Goal: Task Accomplishment & Management: Complete application form

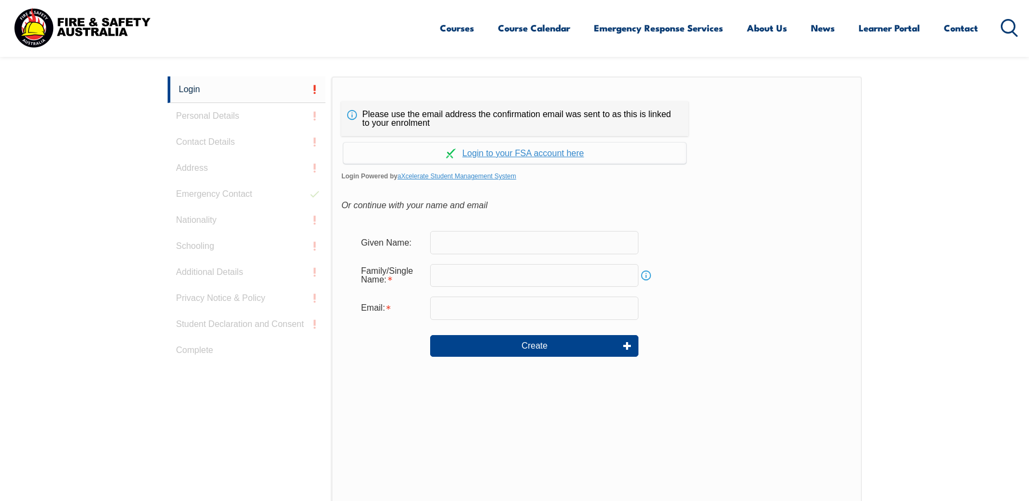
scroll to position [289, 0]
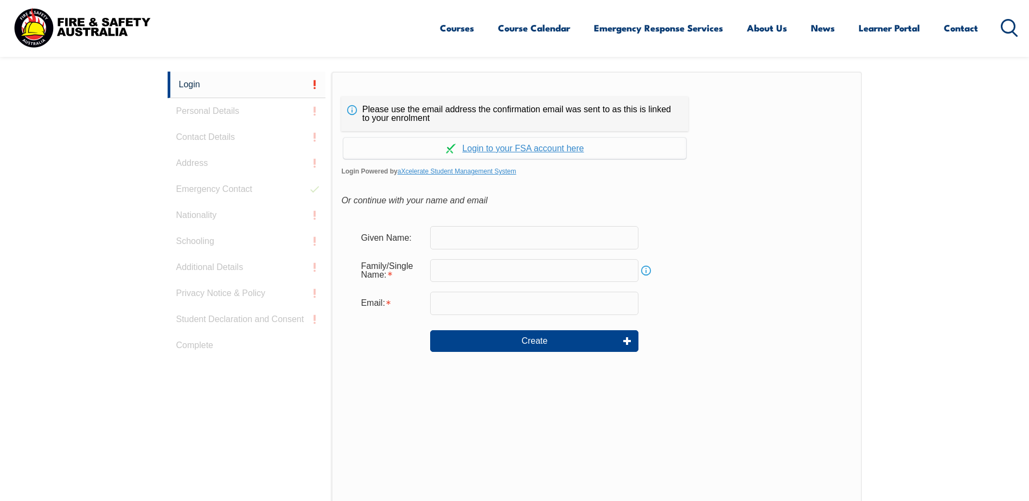
click at [478, 240] on input "text" at bounding box center [534, 237] width 208 height 23
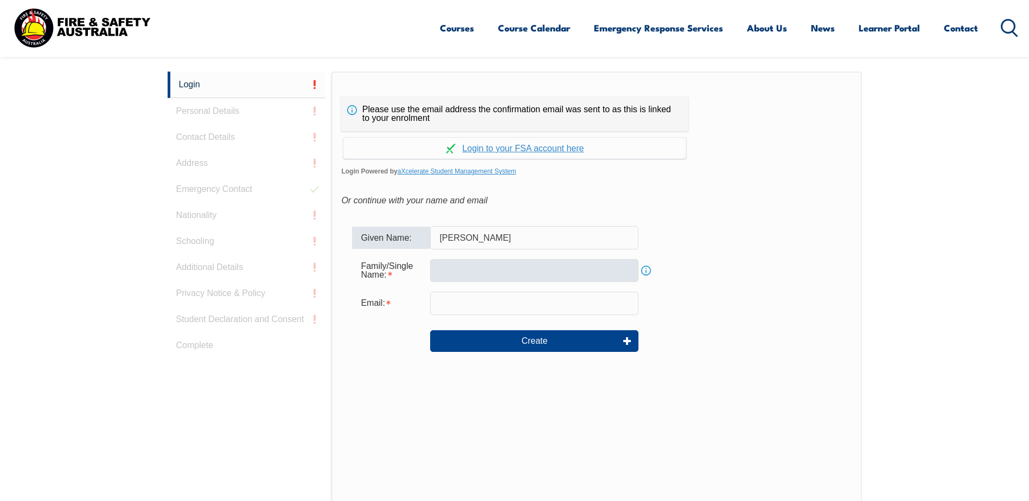
type input "[PERSON_NAME]"
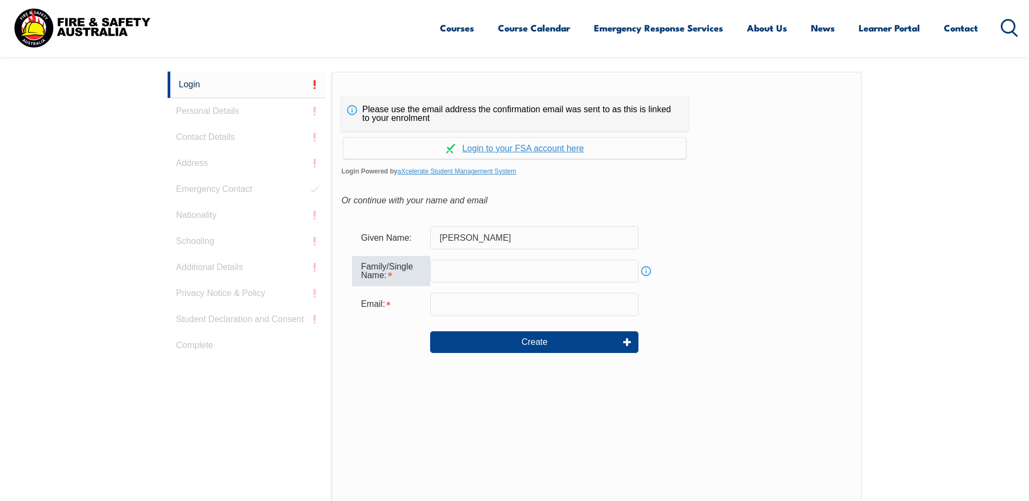
click at [442, 271] on input "text" at bounding box center [534, 271] width 208 height 23
type input "[PERSON_NAME]"
click at [436, 303] on input "email" at bounding box center [534, 304] width 208 height 23
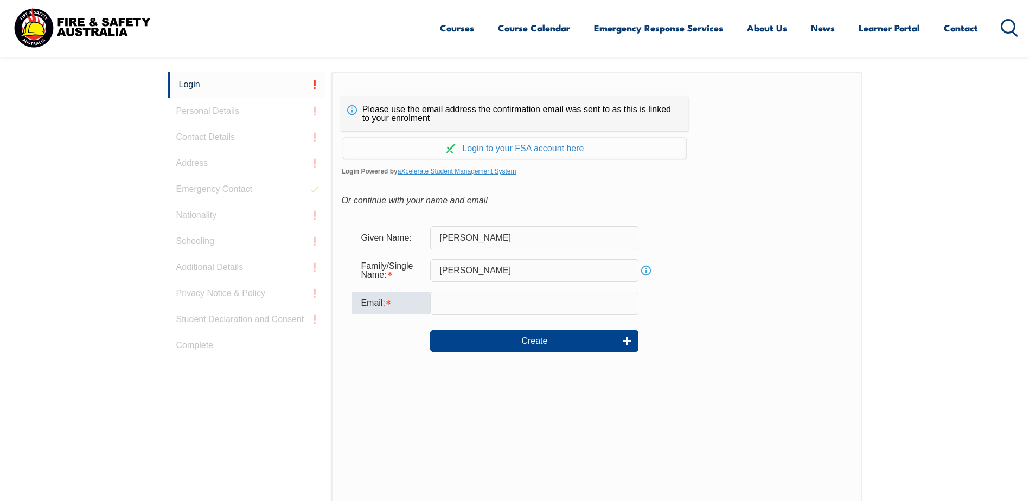
type input "[PERSON_NAME][EMAIL_ADDRESS][PERSON_NAME][DOMAIN_NAME]"
click at [493, 345] on button "Create" at bounding box center [534, 341] width 208 height 22
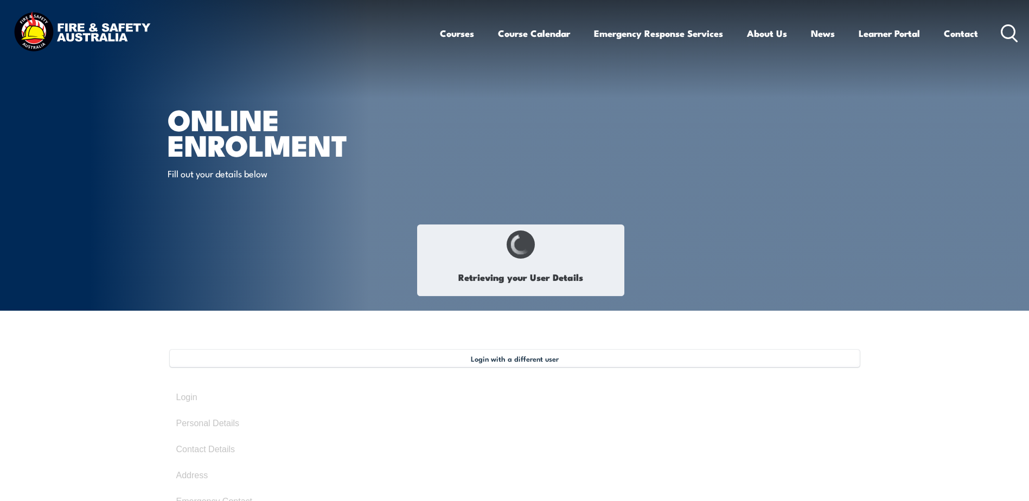
type input "[PERSON_NAME]"
type input "[DATE]"
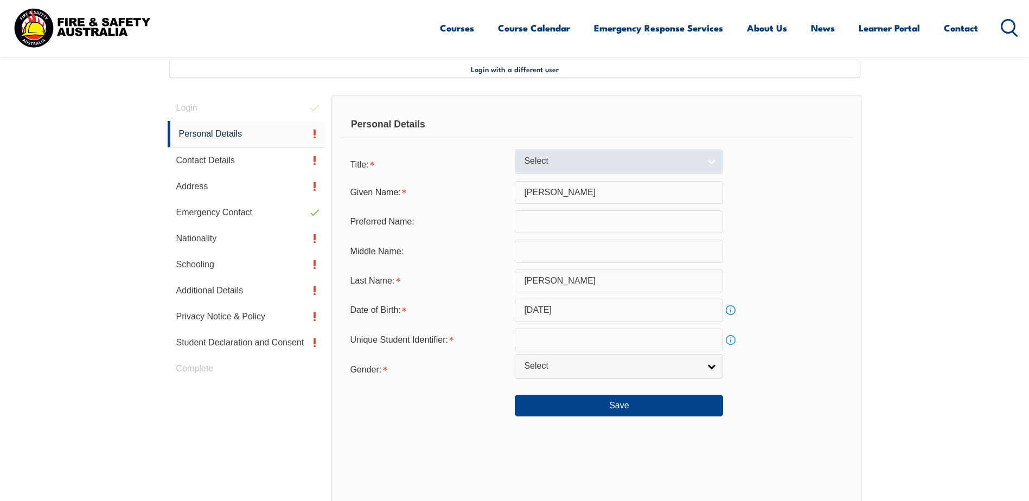
scroll to position [296, 0]
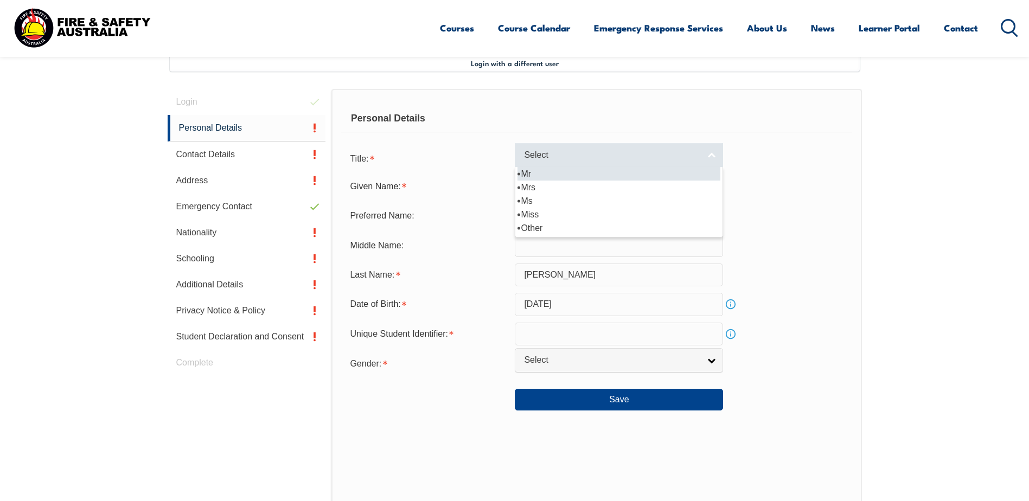
click at [703, 154] on link "Select" at bounding box center [619, 155] width 208 height 24
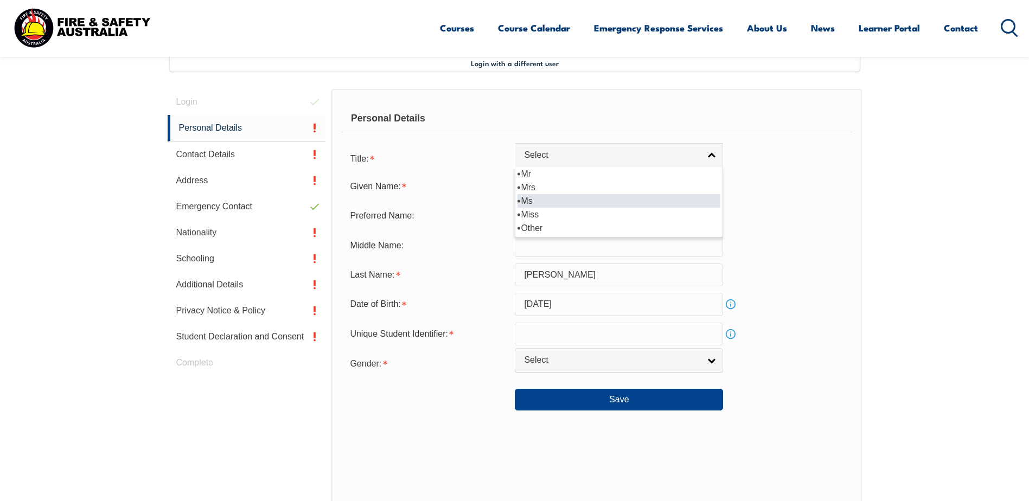
click at [665, 195] on li "Ms" at bounding box center [619, 201] width 203 height 14
select select "Ms"
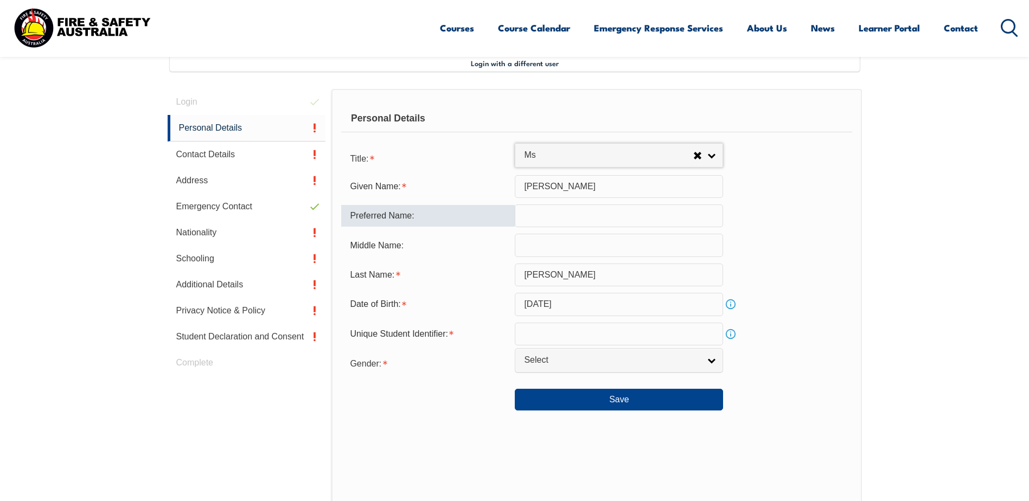
click at [620, 220] on input "text" at bounding box center [619, 216] width 208 height 23
type input "Nat"
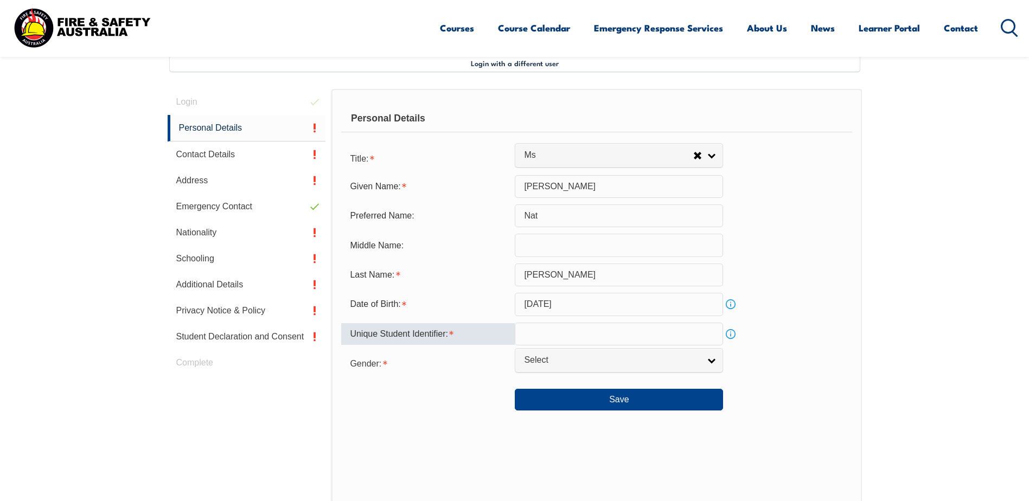
click at [560, 337] on input "text" at bounding box center [619, 334] width 208 height 23
type input "BHWT7XJHKM"
click at [571, 361] on span "Select" at bounding box center [612, 360] width 176 height 11
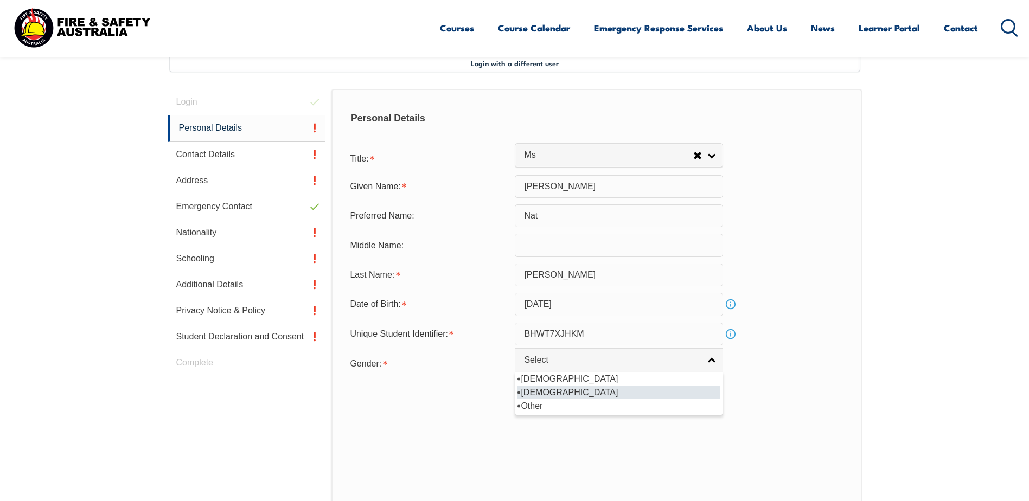
click at [573, 389] on li "[DEMOGRAPHIC_DATA]" at bounding box center [619, 393] width 203 height 14
select select "F"
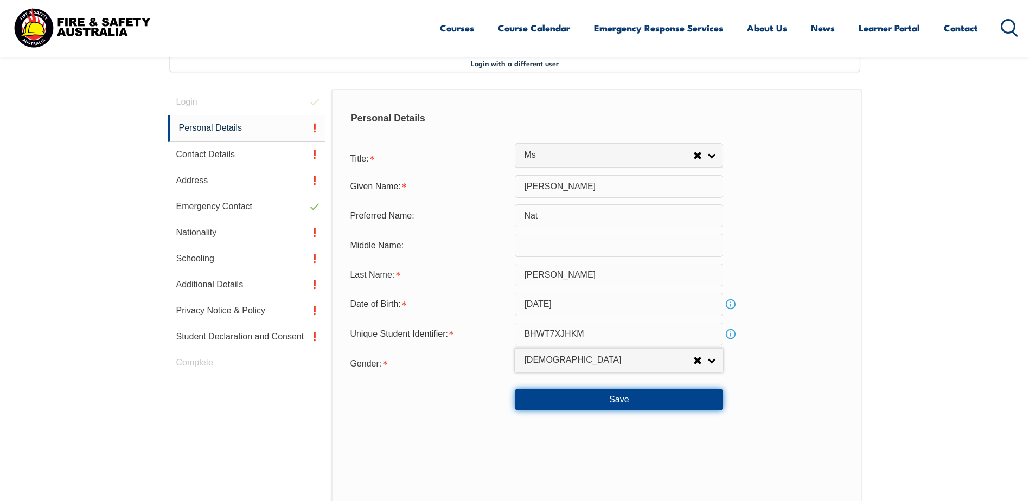
click at [653, 407] on button "Save" at bounding box center [619, 400] width 208 height 22
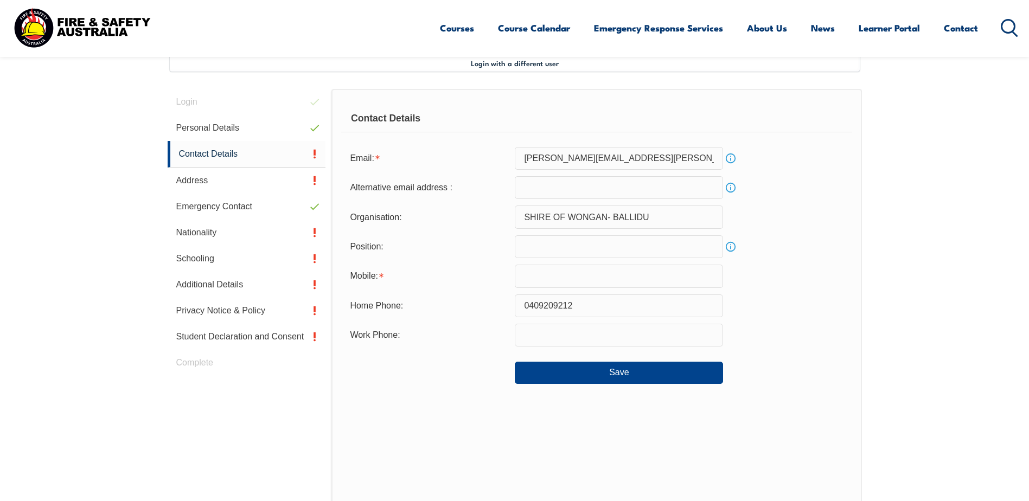
click at [559, 280] on input "text" at bounding box center [619, 276] width 208 height 23
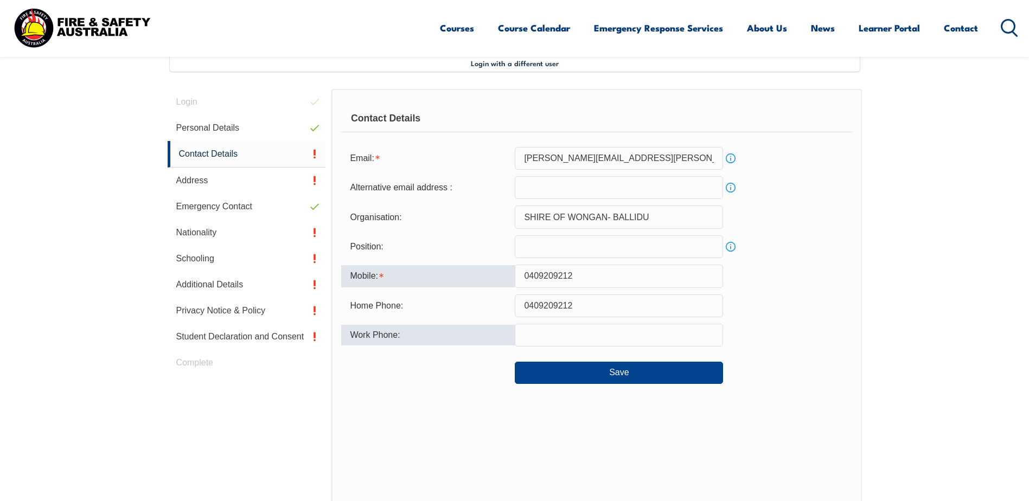
type input "0409209212"
click at [502, 334] on div "Work Phone:" at bounding box center [428, 335] width 174 height 21
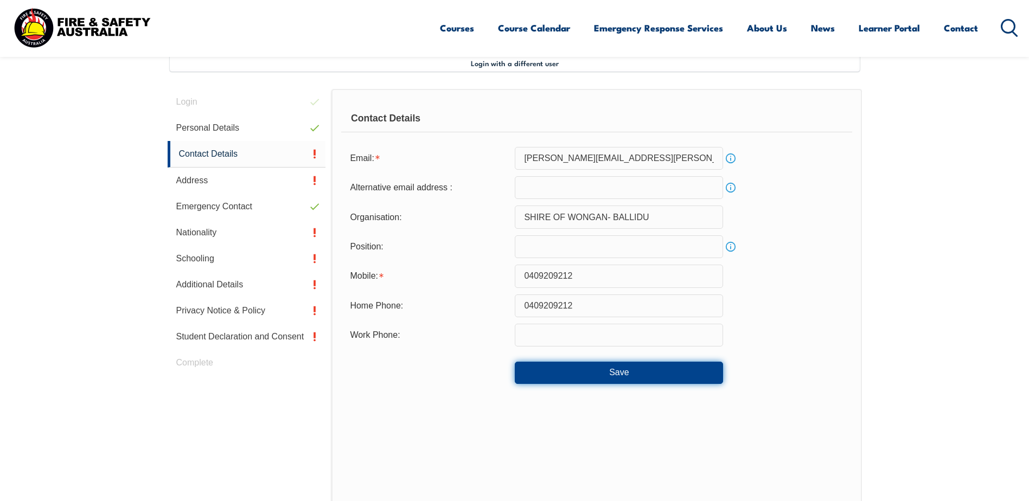
click at [592, 370] on button "Save" at bounding box center [619, 373] width 208 height 22
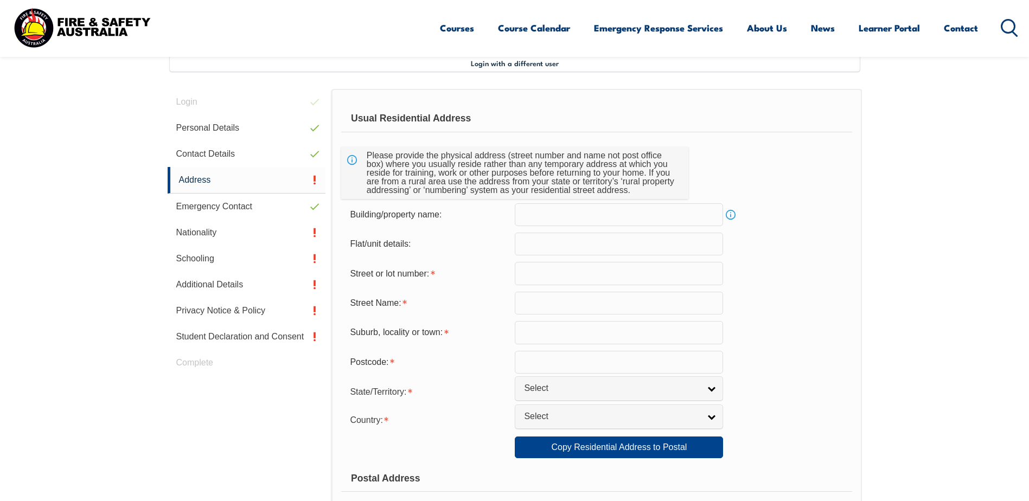
click at [529, 273] on input "text" at bounding box center [619, 273] width 208 height 23
type input "[STREET_ADDRESS]"
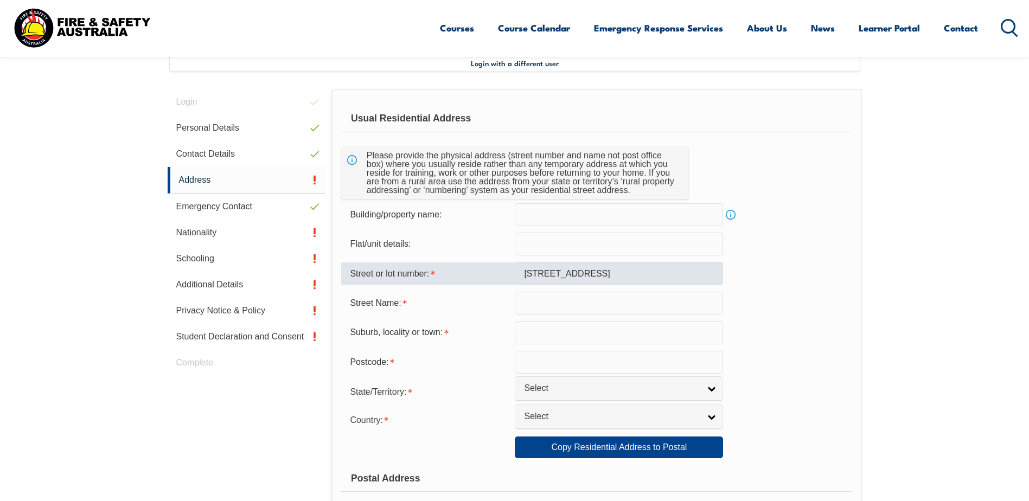
type input "[GEOGRAPHIC_DATA]"
type input "6603"
select select "1101"
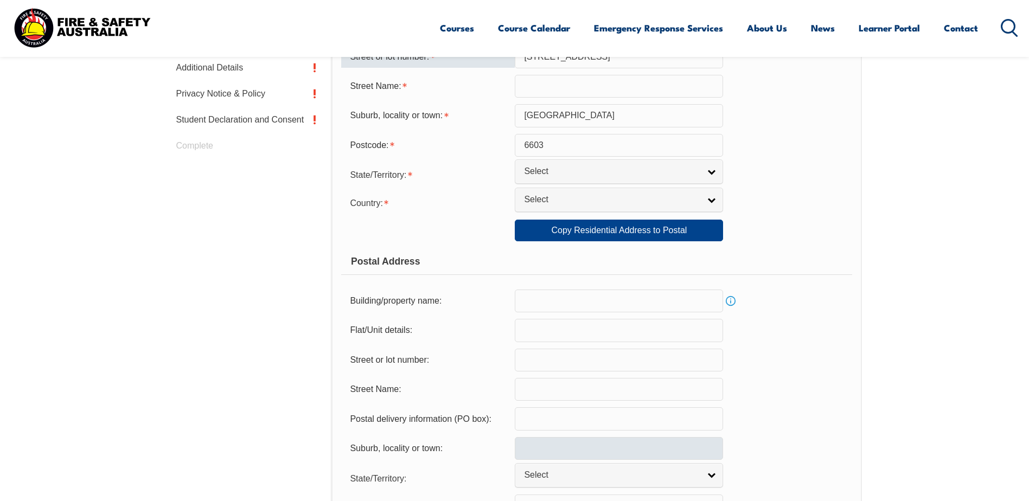
scroll to position [404, 0]
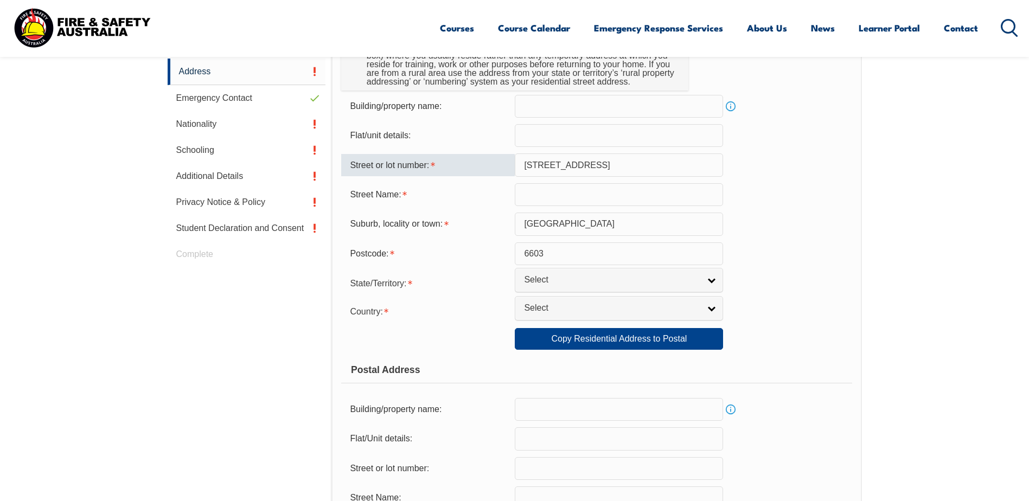
drag, startPoint x: 604, startPoint y: 168, endPoint x: 435, endPoint y: 171, distance: 168.7
click at [435, 171] on div "Street or lot number: [STREET_ADDRESS]" at bounding box center [596, 165] width 510 height 23
type input "[STREET_ADDRESS][PERSON_NAME]"
select select "WA"
click at [583, 167] on input "[STREET_ADDRESS][PERSON_NAME]" at bounding box center [619, 165] width 208 height 23
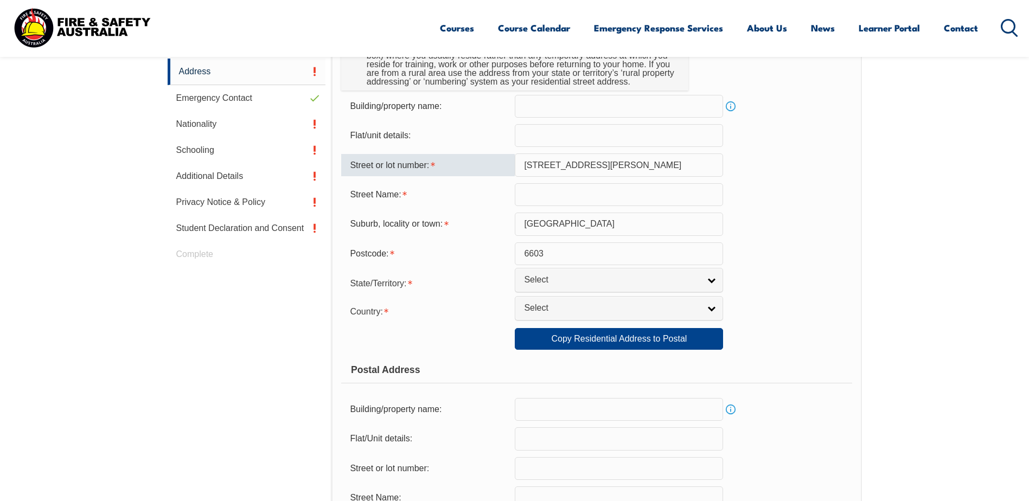
drag, startPoint x: 595, startPoint y: 166, endPoint x: 528, endPoint y: 166, distance: 67.3
click at [528, 166] on input "[STREET_ADDRESS][PERSON_NAME]" at bounding box center [619, 165] width 208 height 23
click at [610, 167] on input "[STREET_ADDRESS][PERSON_NAME]" at bounding box center [619, 165] width 208 height 23
click at [605, 168] on input "[STREET_ADDRESS][PERSON_NAME]" at bounding box center [619, 165] width 208 height 23
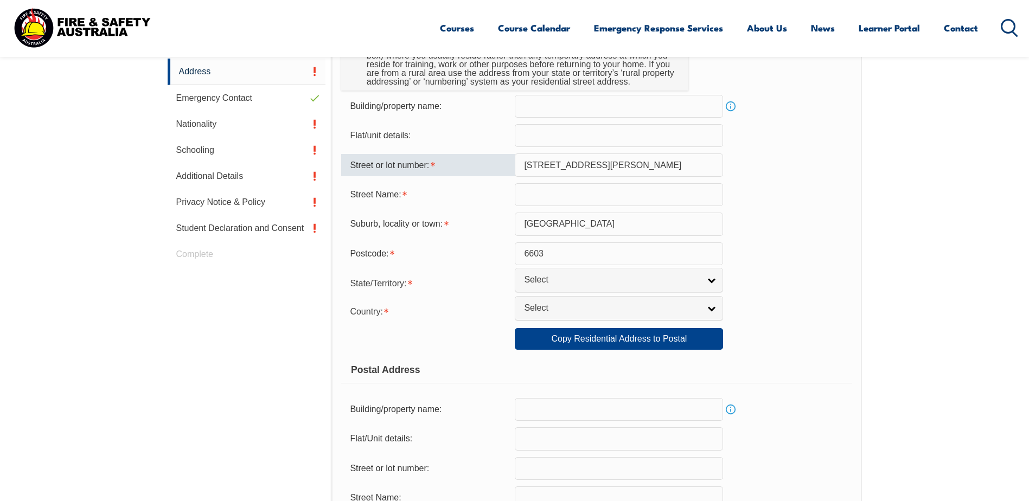
click at [605, 168] on input "[STREET_ADDRESS][PERSON_NAME]" at bounding box center [619, 165] width 208 height 23
click at [596, 167] on input "[STREET_ADDRESS][PERSON_NAME]" at bounding box center [619, 165] width 208 height 23
type input "[STREET_ADDRESS][PERSON_NAME]"
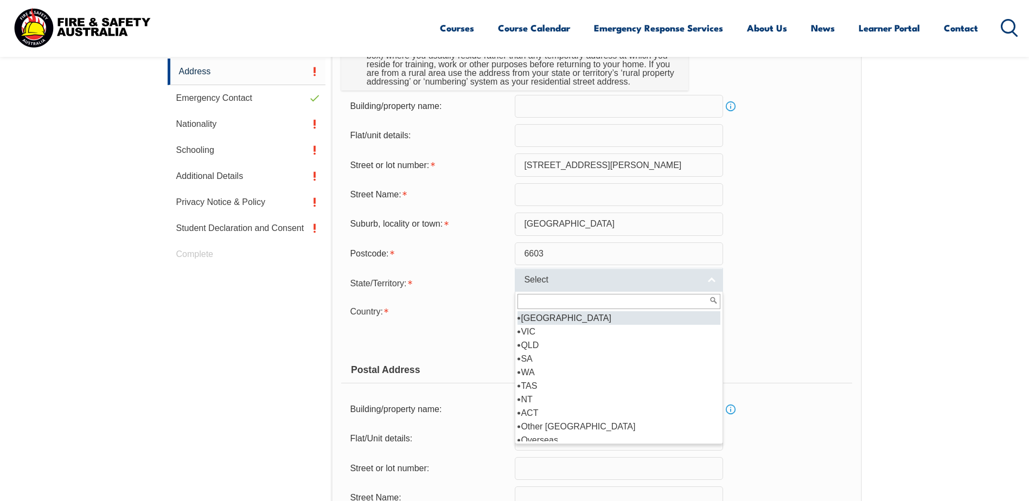
click at [564, 278] on span "Select" at bounding box center [612, 279] width 176 height 11
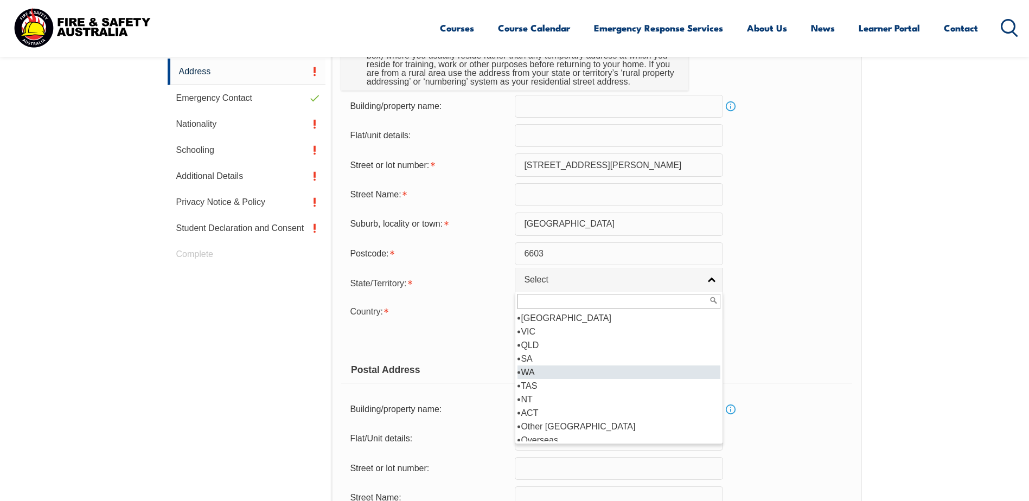
click at [574, 376] on li "WA" at bounding box center [619, 373] width 203 height 14
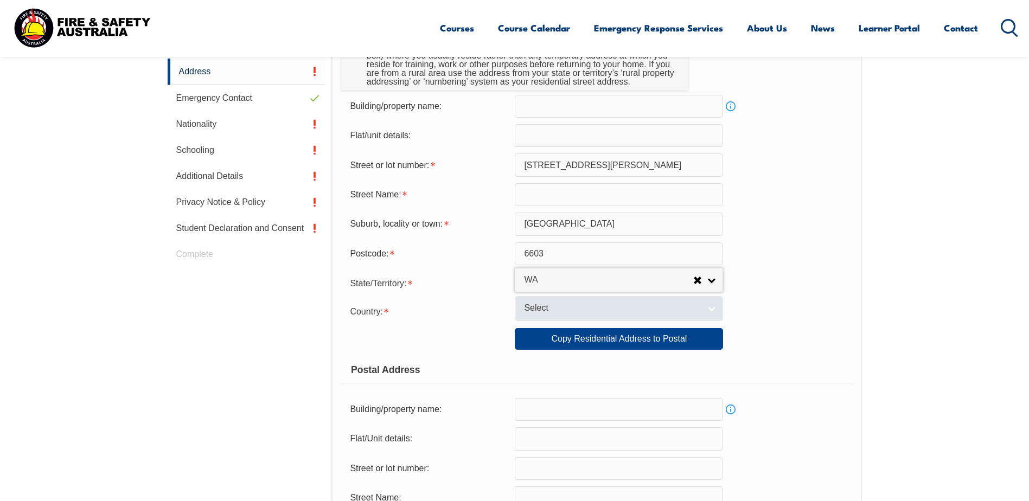
click at [562, 307] on span "Select" at bounding box center [612, 308] width 176 height 11
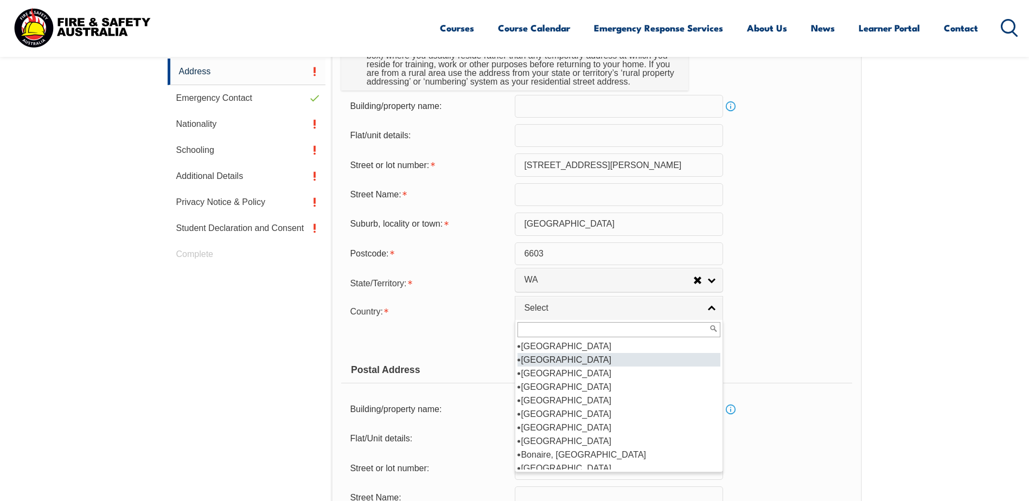
scroll to position [163, 0]
click at [562, 362] on li "[GEOGRAPHIC_DATA]" at bounding box center [619, 360] width 203 height 14
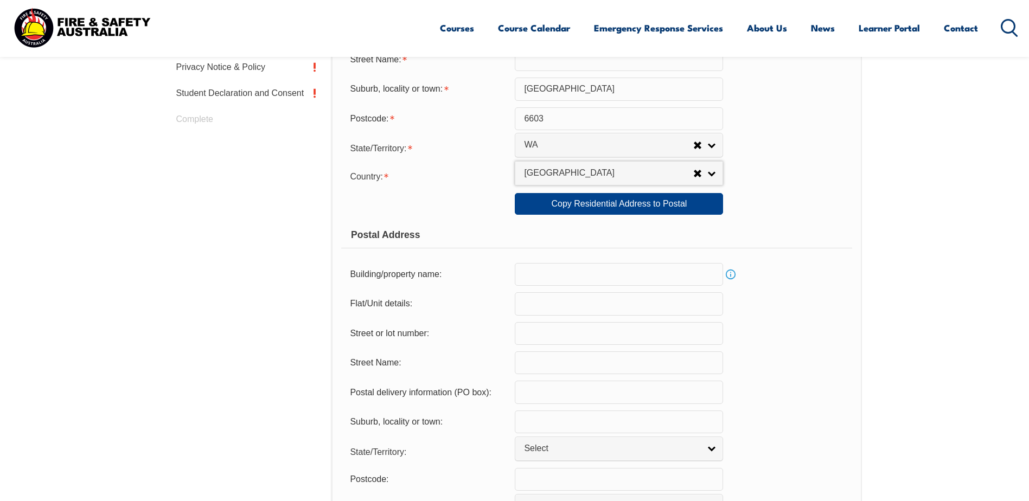
scroll to position [458, 0]
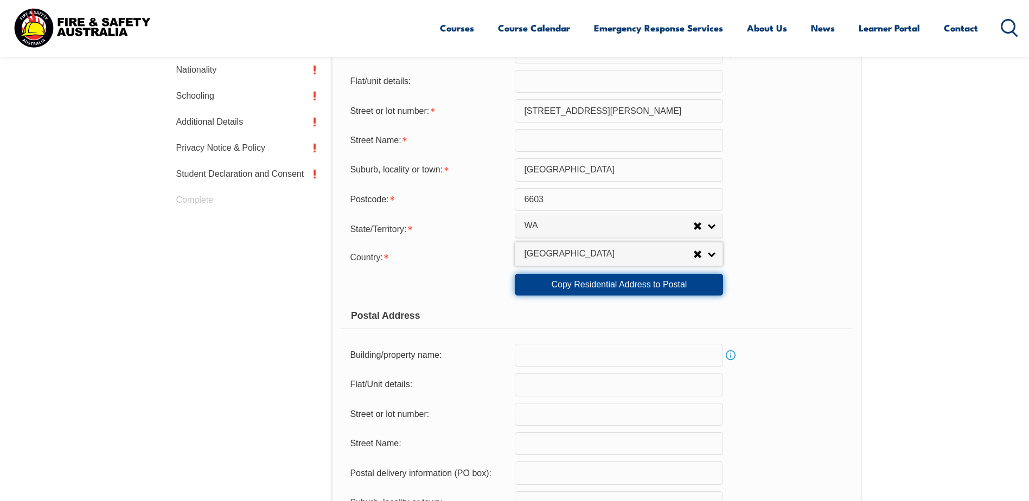
click at [598, 284] on link "Copy Residential Address to Postal" at bounding box center [619, 285] width 208 height 22
type input "[STREET_ADDRESS][PERSON_NAME]"
type input "[GEOGRAPHIC_DATA]"
select select "WA"
type input "6603"
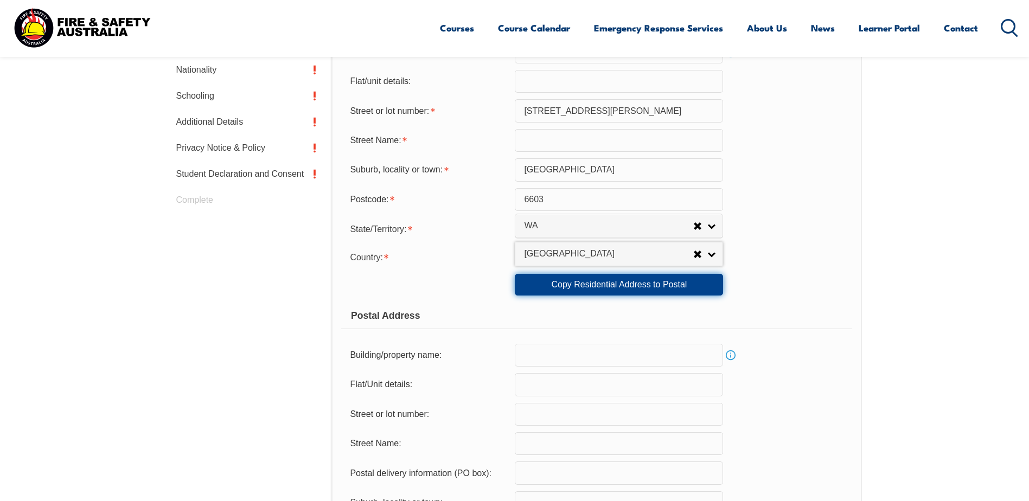
select select "1101"
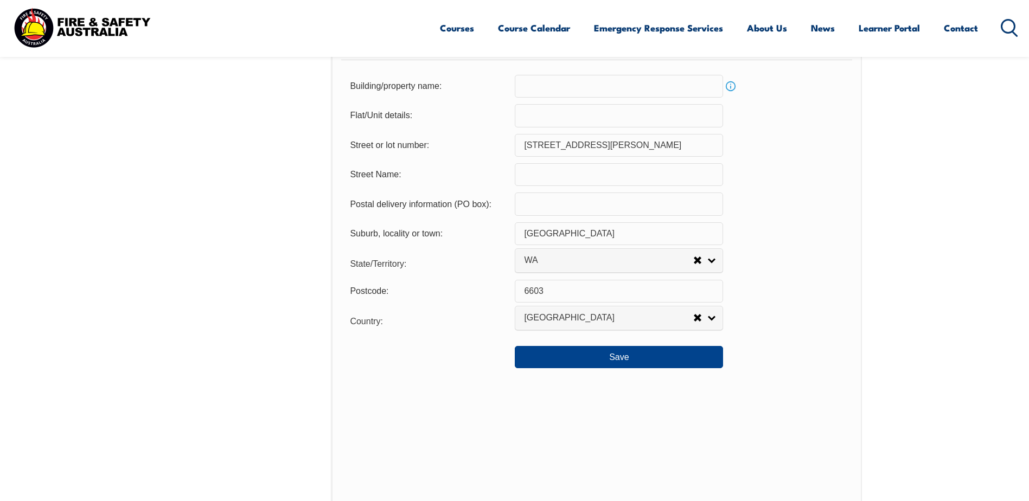
scroll to position [730, 0]
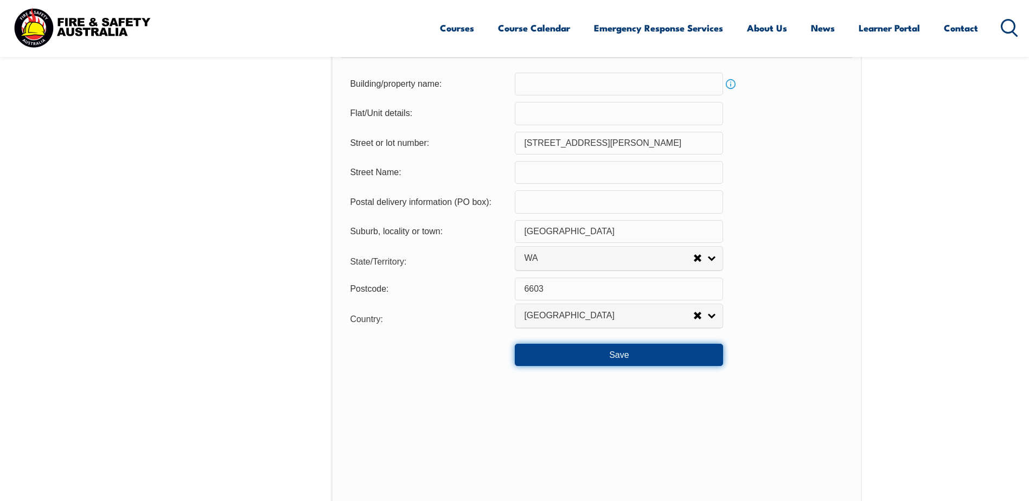
click at [604, 353] on button "Save" at bounding box center [619, 355] width 208 height 22
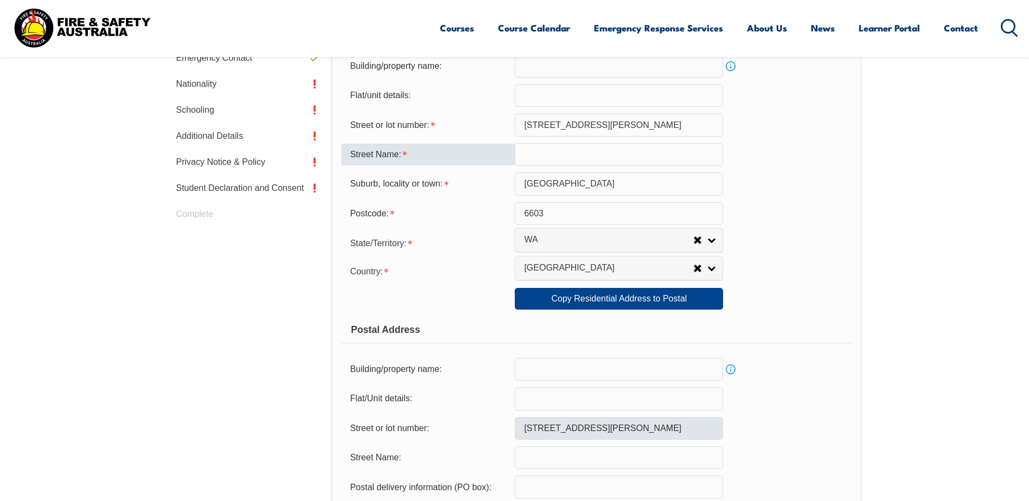
scroll to position [371, 0]
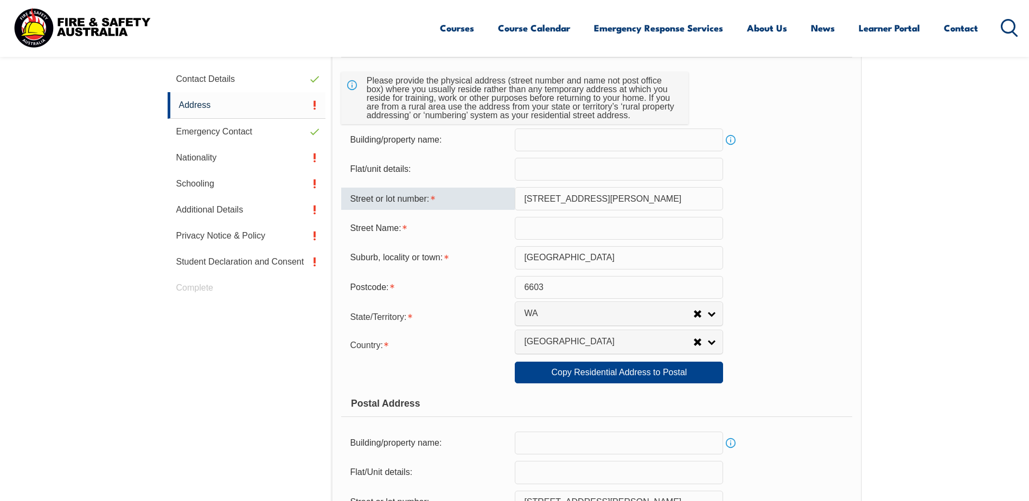
drag, startPoint x: 598, startPoint y: 197, endPoint x: 536, endPoint y: 198, distance: 61.9
click at [536, 198] on input "[STREET_ADDRESS][PERSON_NAME]" at bounding box center [619, 198] width 208 height 23
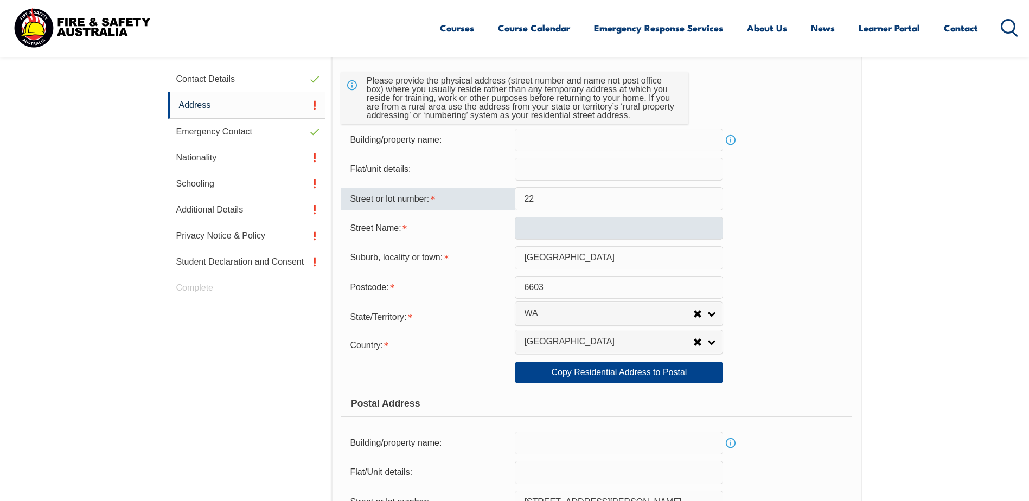
type input "22"
click at [534, 221] on input "text" at bounding box center [619, 228] width 208 height 23
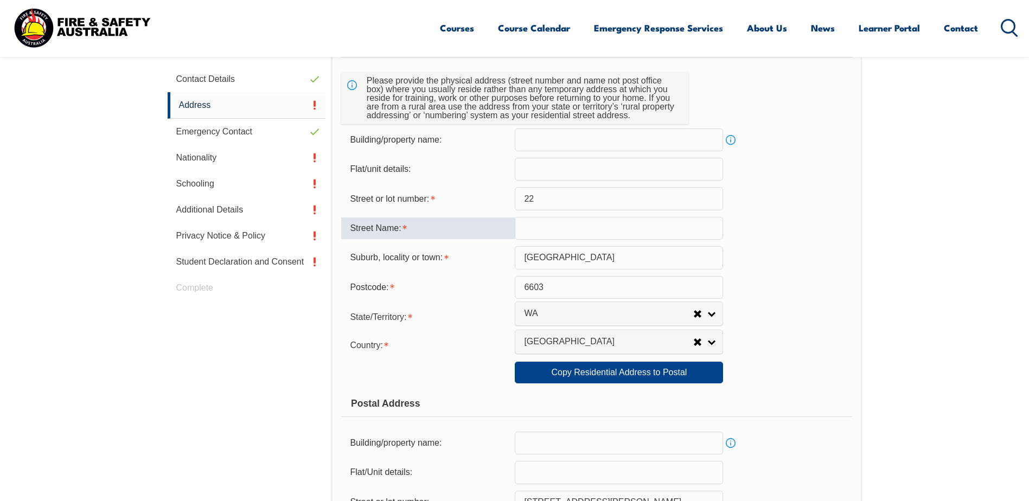
paste input "[PERSON_NAME] St"
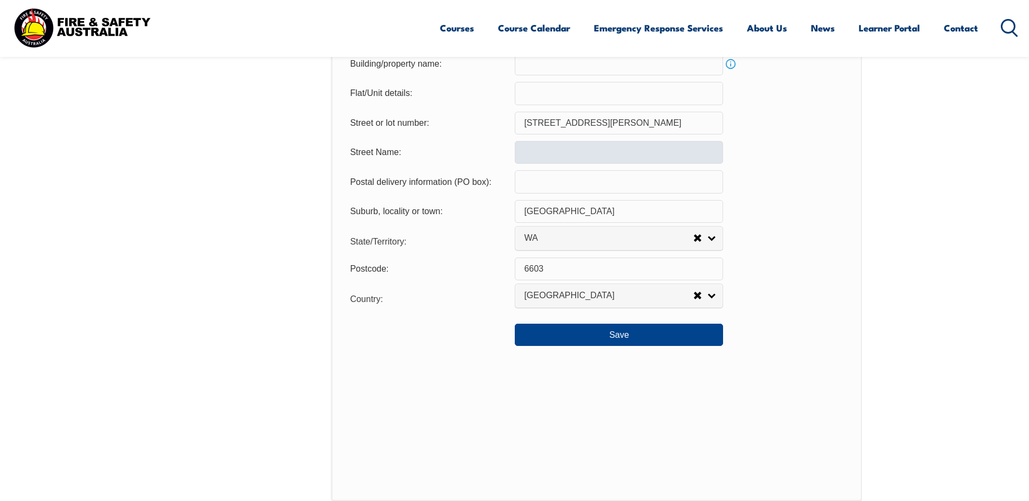
scroll to position [750, 0]
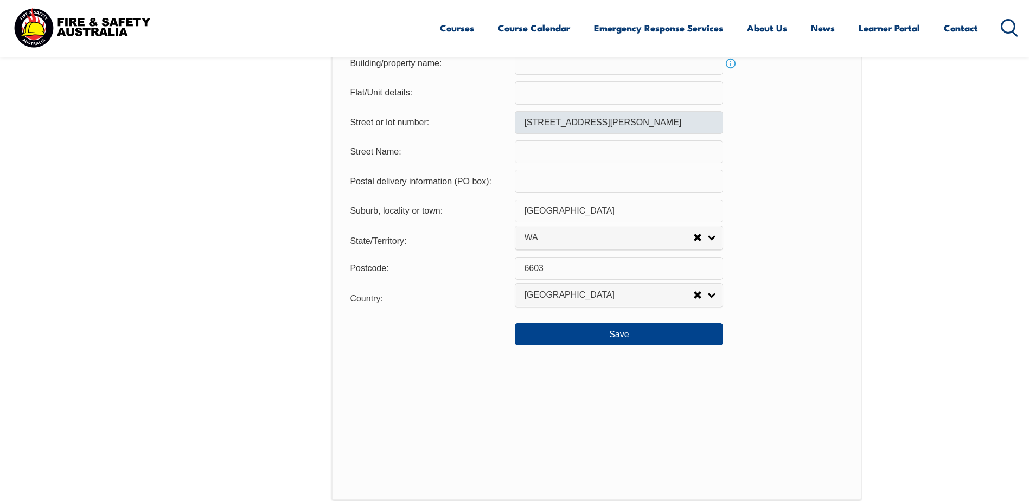
type input "[PERSON_NAME][GEOGRAPHIC_DATA]"
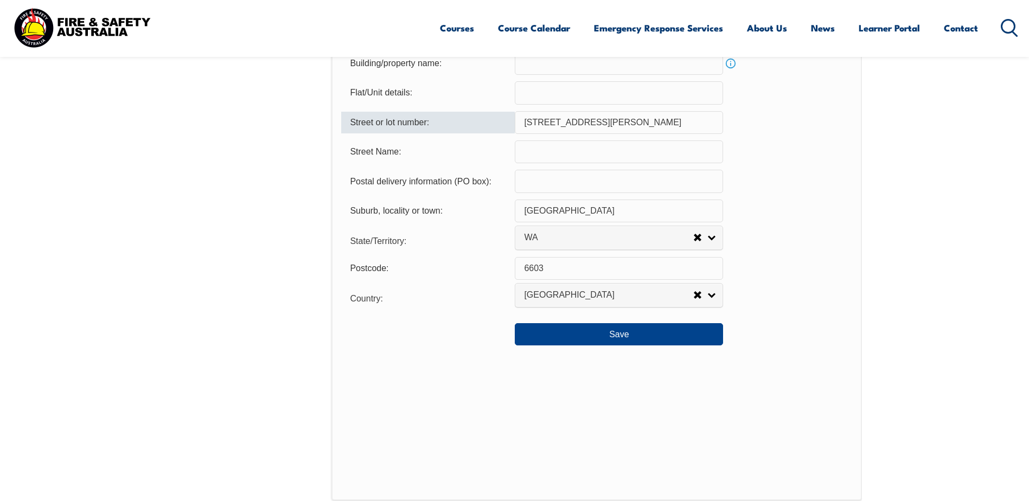
drag, startPoint x: 591, startPoint y: 125, endPoint x: 533, endPoint y: 124, distance: 57.5
click at [533, 124] on input "[STREET_ADDRESS][PERSON_NAME]" at bounding box center [619, 122] width 208 height 23
type input "22"
click at [525, 154] on input "text" at bounding box center [619, 152] width 208 height 23
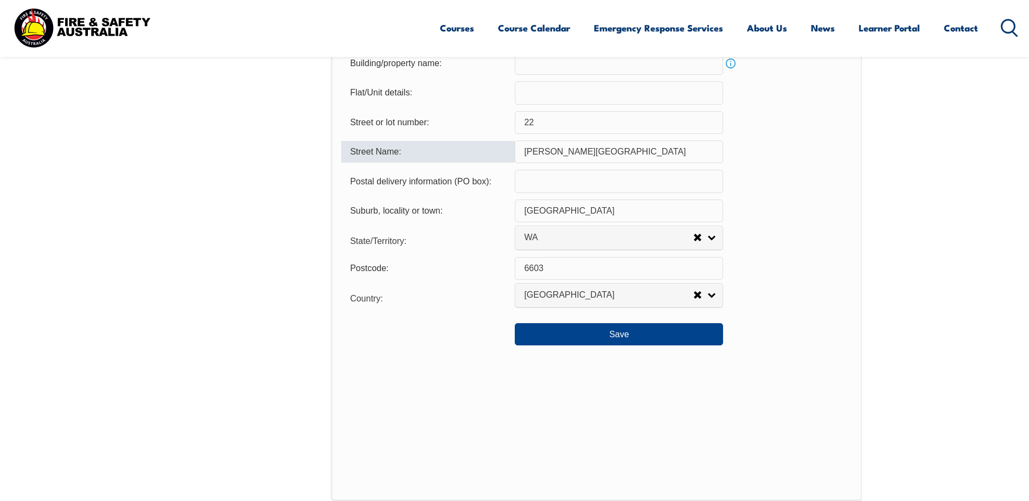
type input "[PERSON_NAME][GEOGRAPHIC_DATA]"
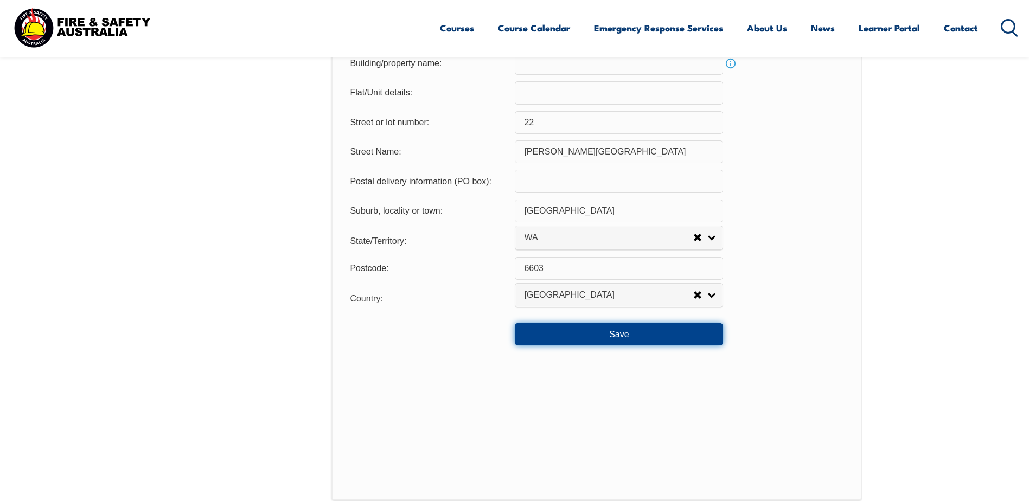
click at [568, 335] on button "Save" at bounding box center [619, 334] width 208 height 22
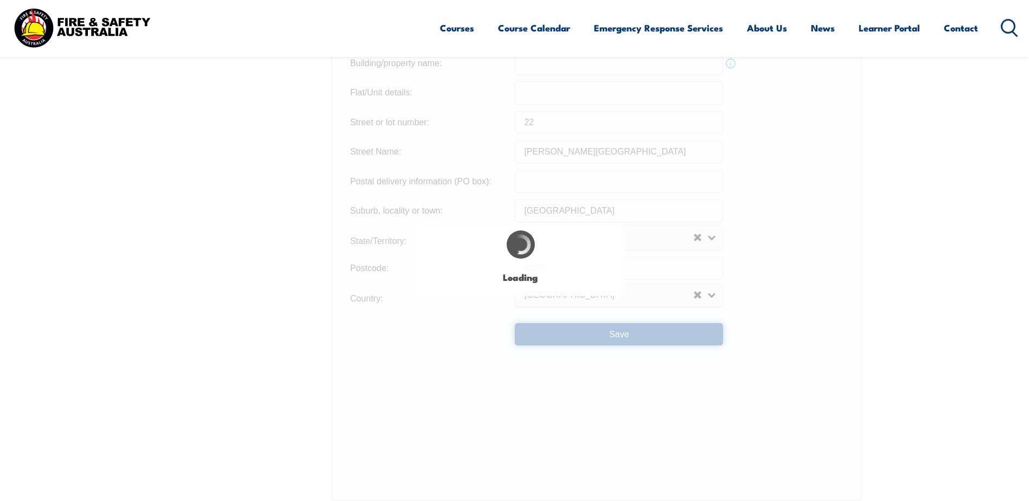
type input "22"
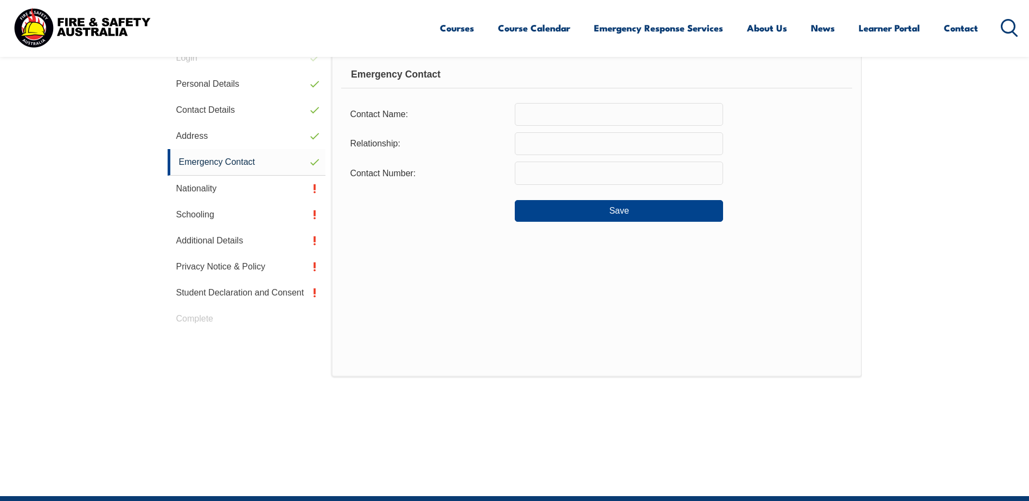
scroll to position [296, 0]
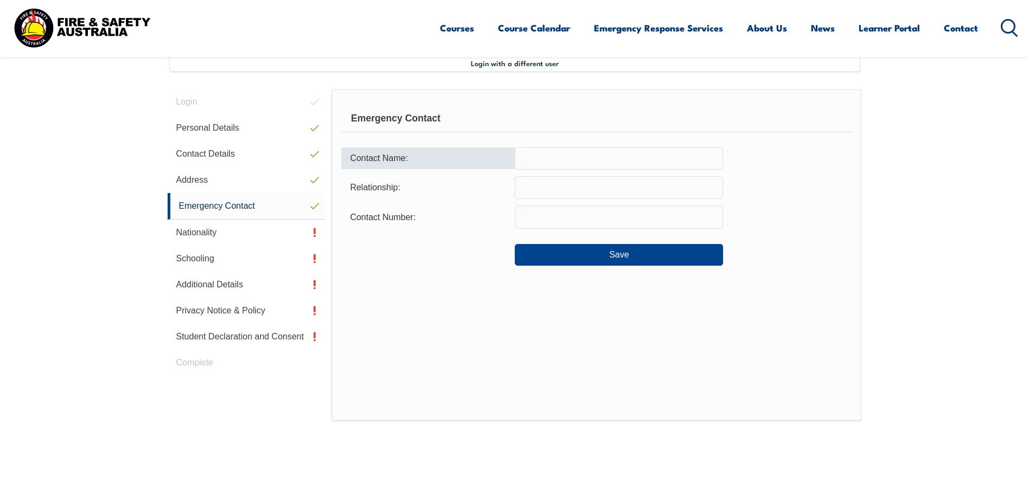
click at [543, 161] on input "text" at bounding box center [619, 158] width 208 height 23
type input "J"
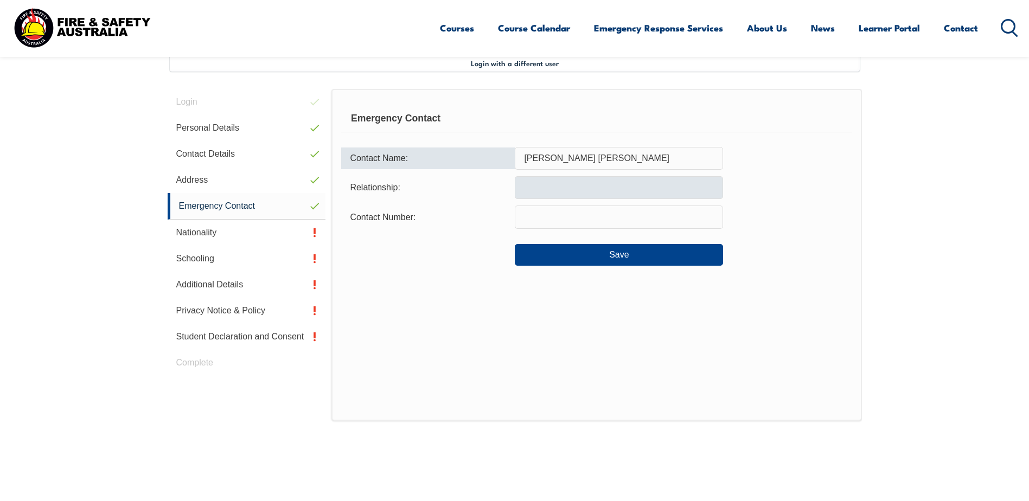
type input "[PERSON_NAME] [PERSON_NAME]"
click at [536, 182] on input "text" at bounding box center [619, 187] width 208 height 23
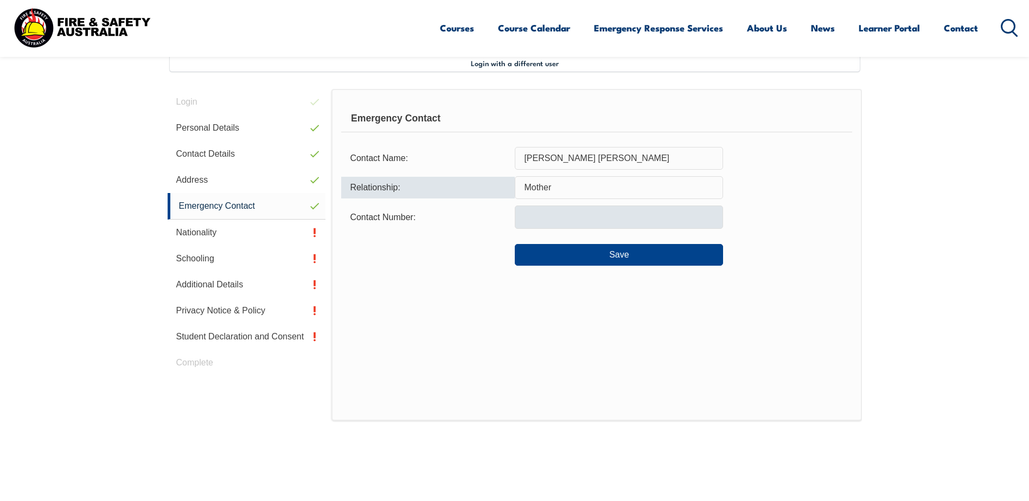
type input "Mother"
click at [535, 211] on input "text" at bounding box center [619, 217] width 208 height 23
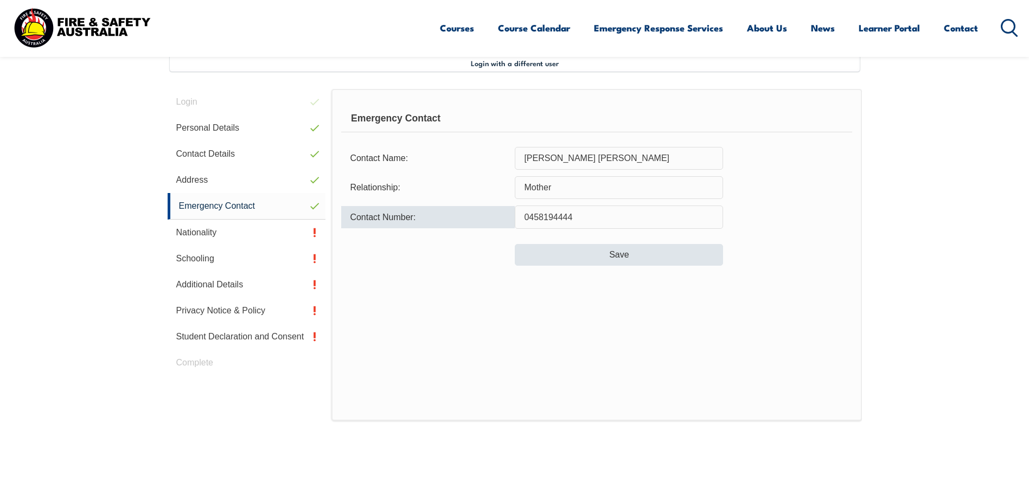
type input "0458194444"
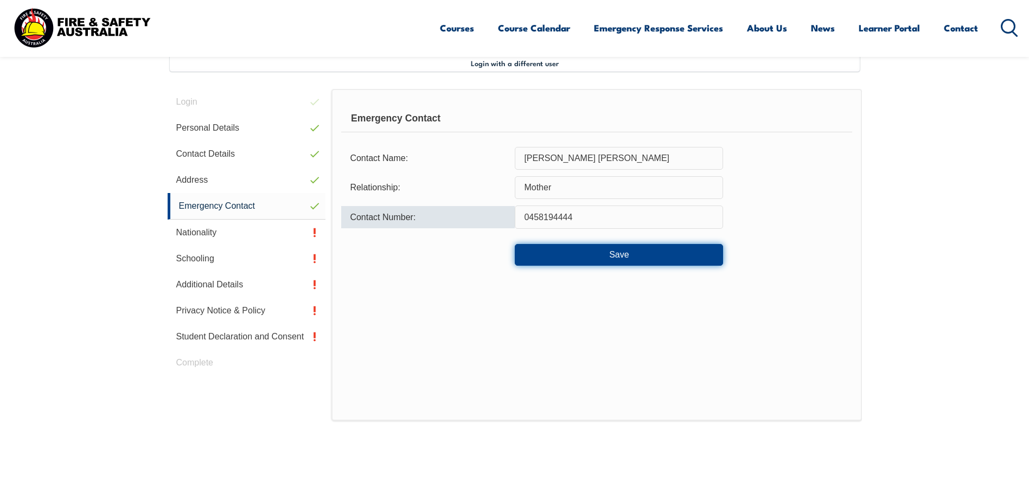
click at [567, 252] on button "Save" at bounding box center [619, 255] width 208 height 22
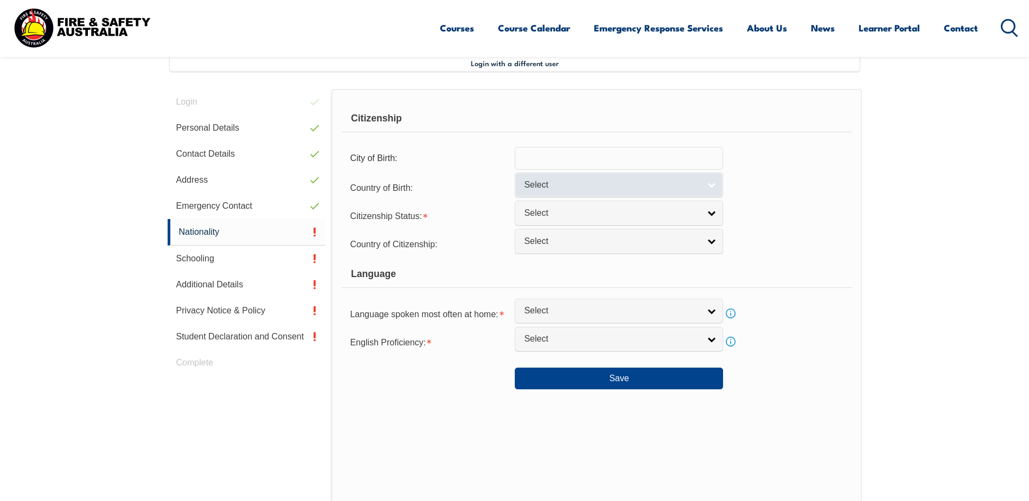
click at [585, 186] on span "Select" at bounding box center [612, 185] width 176 height 11
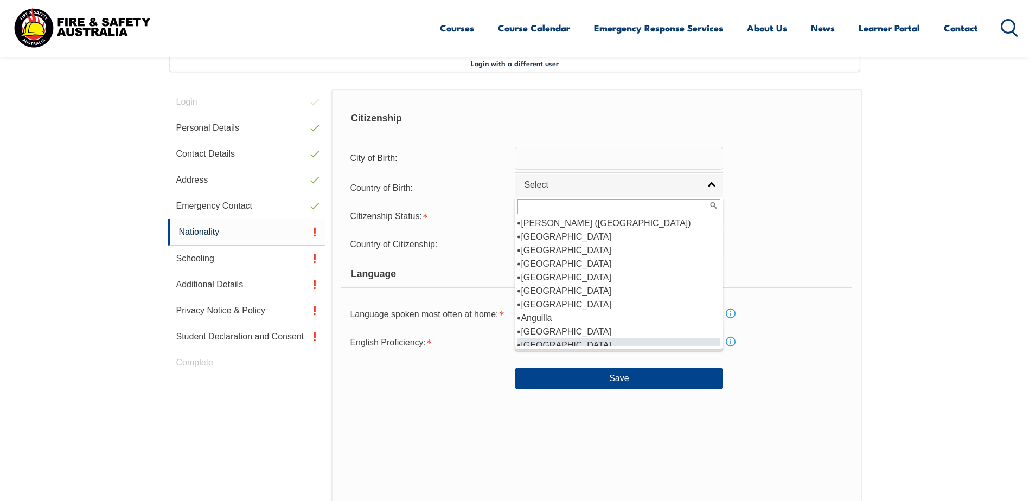
scroll to position [108, 0]
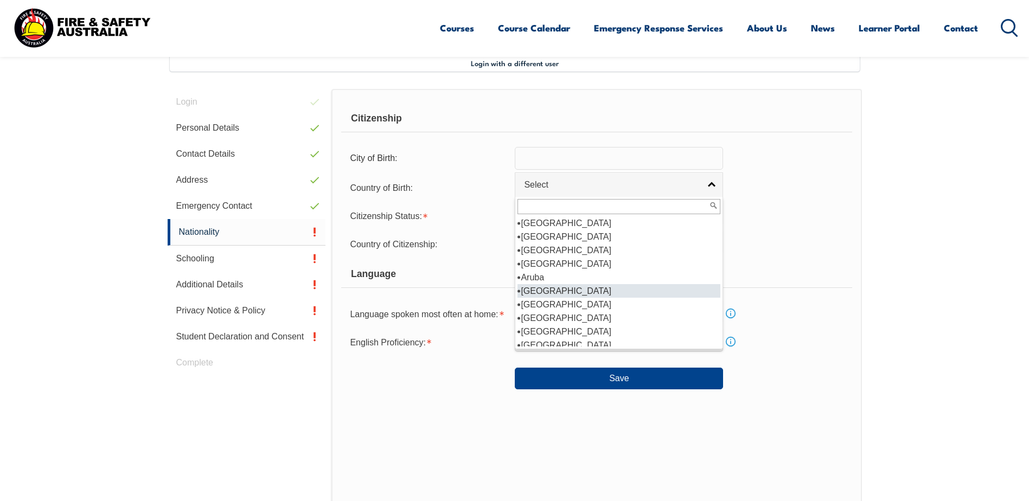
click at [568, 286] on li "[GEOGRAPHIC_DATA]" at bounding box center [619, 291] width 203 height 14
select select "1101"
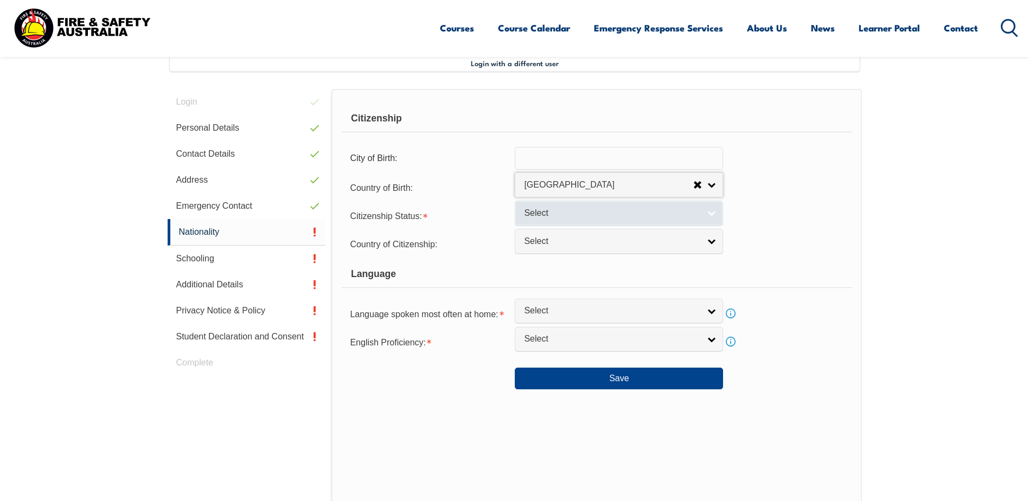
click at [580, 209] on span "Select" at bounding box center [612, 213] width 176 height 11
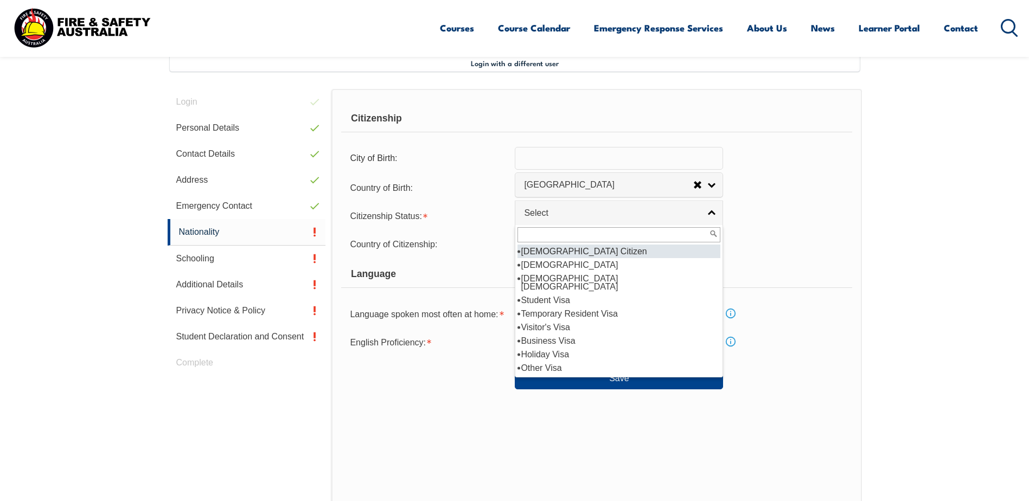
click at [582, 249] on li "[DEMOGRAPHIC_DATA] Citizen" at bounding box center [619, 252] width 203 height 14
select select "1"
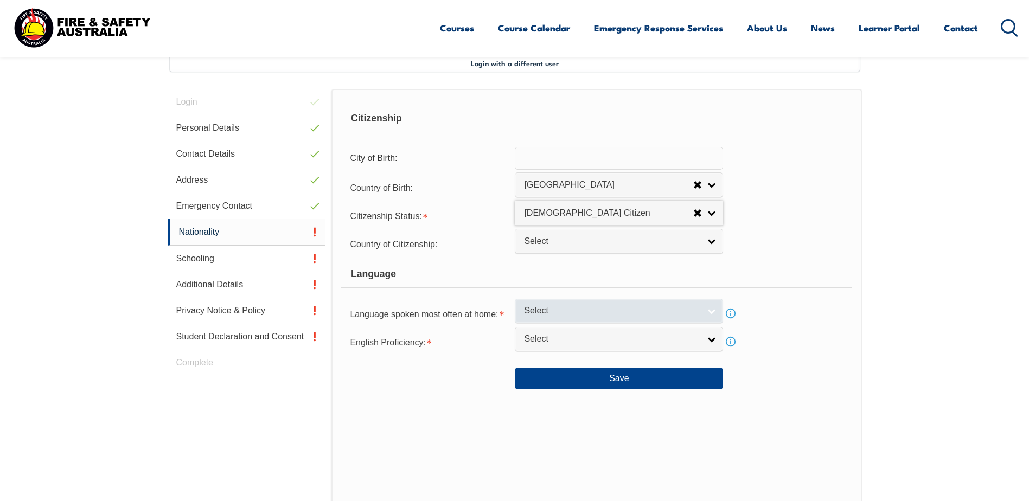
click at [587, 313] on span "Select" at bounding box center [612, 310] width 176 height 11
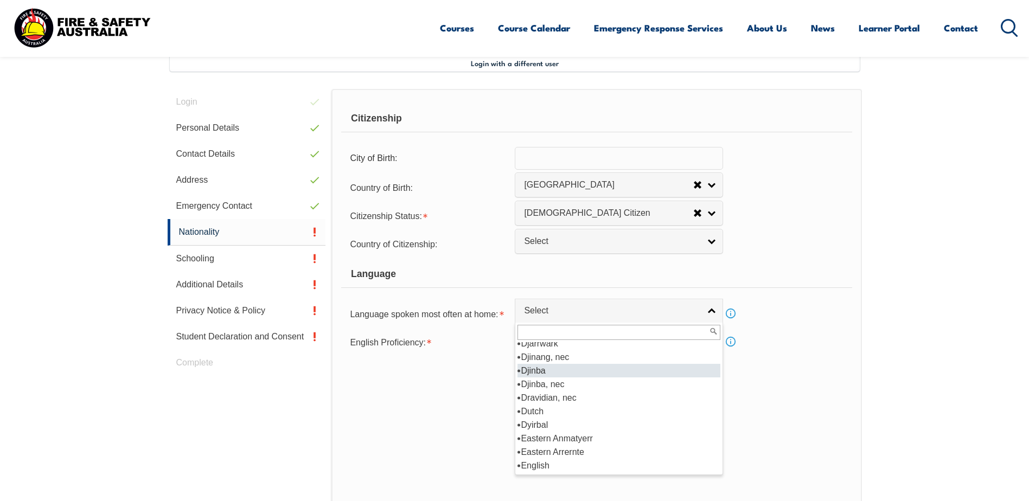
scroll to position [1356, 0]
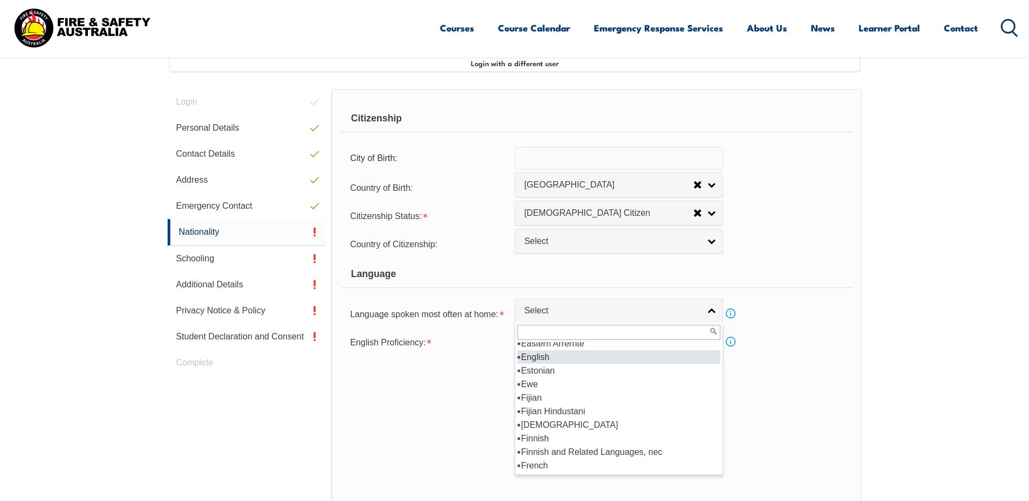
click at [570, 354] on li "English" at bounding box center [619, 357] width 203 height 14
select select "1201"
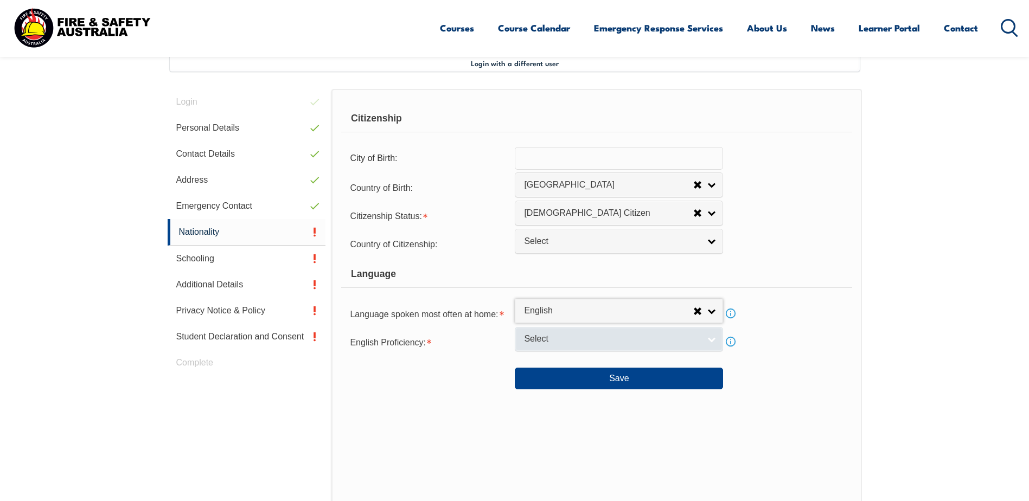
click at [576, 342] on span "Select" at bounding box center [612, 339] width 176 height 11
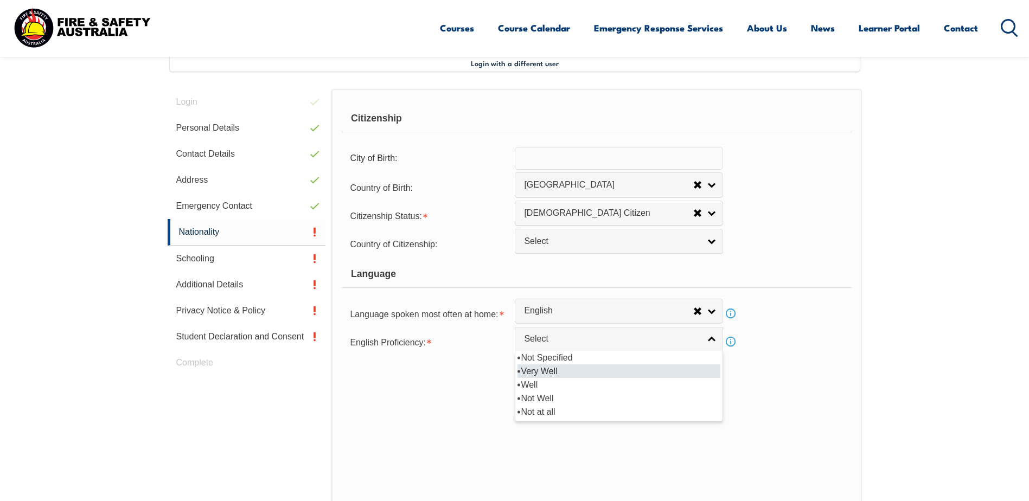
click at [567, 369] on li "Very Well" at bounding box center [619, 372] width 203 height 14
select select "1"
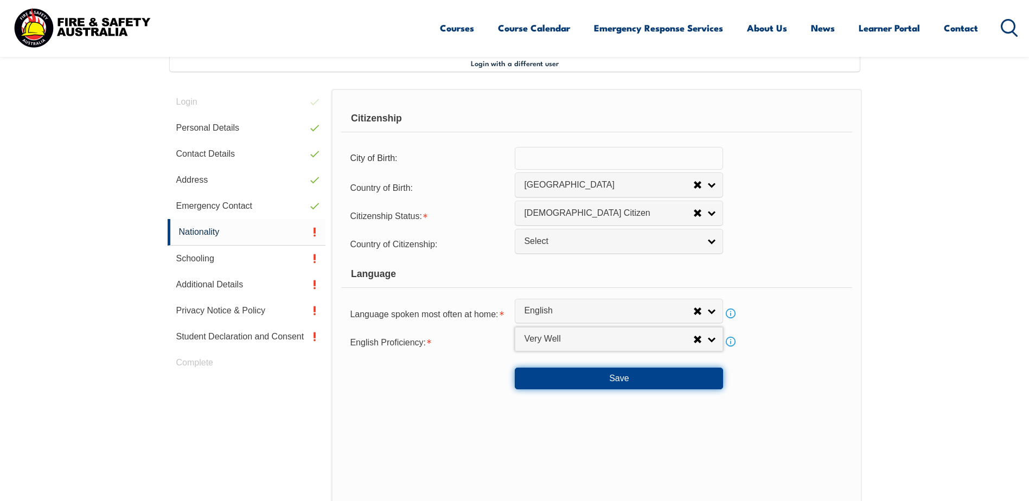
click at [560, 378] on button "Save" at bounding box center [619, 379] width 208 height 22
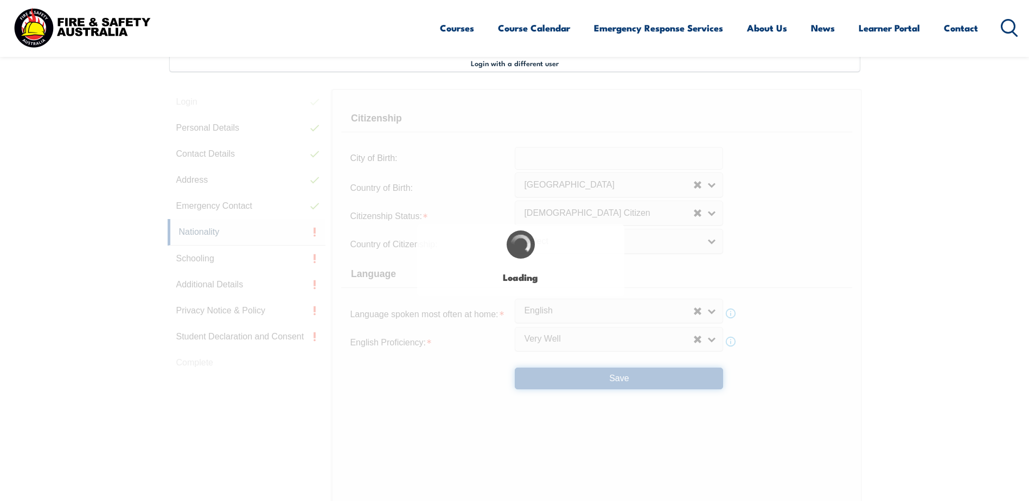
select select "false"
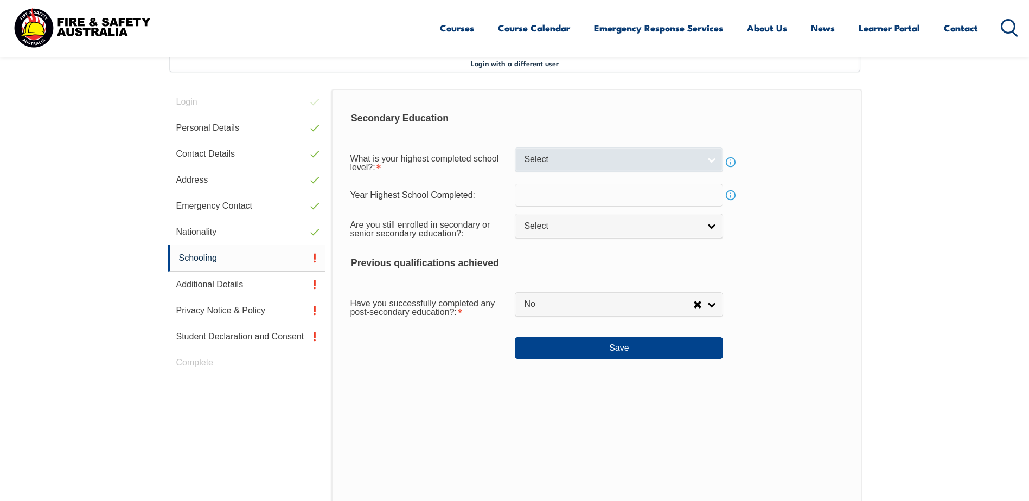
click at [577, 163] on span "Select" at bounding box center [612, 159] width 176 height 11
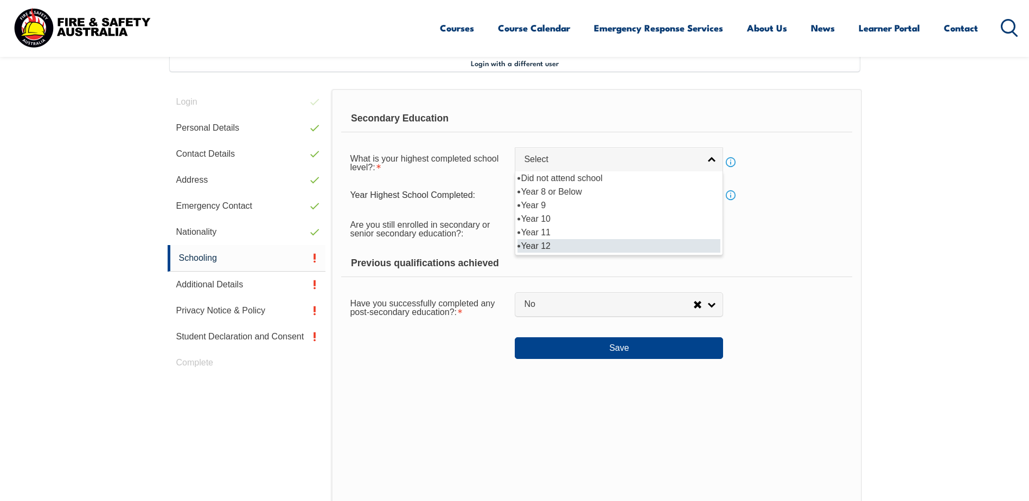
click at [561, 244] on li "Year 12" at bounding box center [619, 246] width 203 height 14
select select "12"
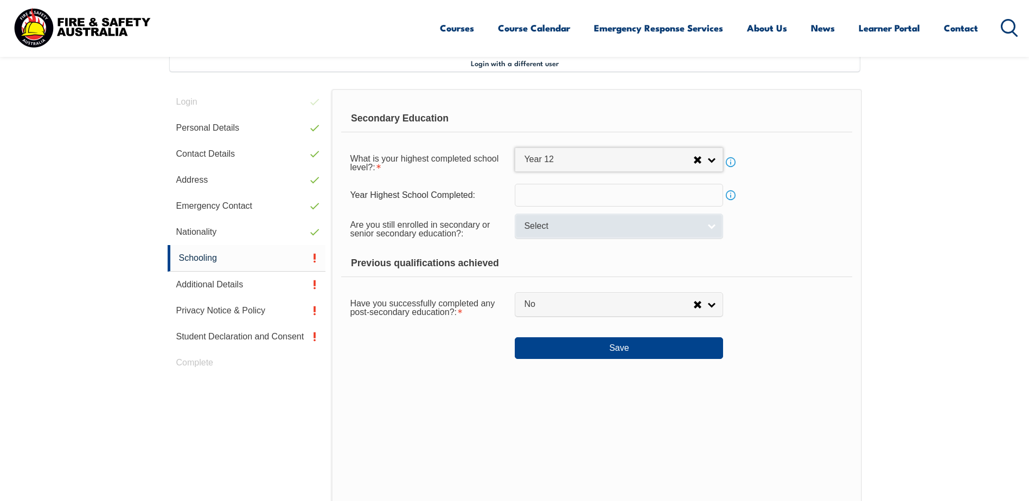
click at [576, 228] on span "Select" at bounding box center [612, 226] width 176 height 11
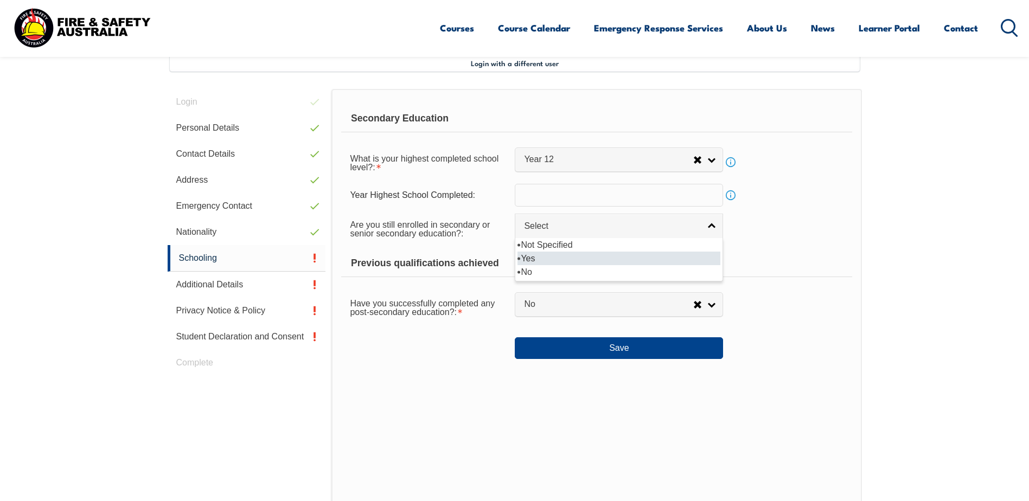
click at [570, 258] on li "Yes" at bounding box center [619, 259] width 203 height 14
select select "true"
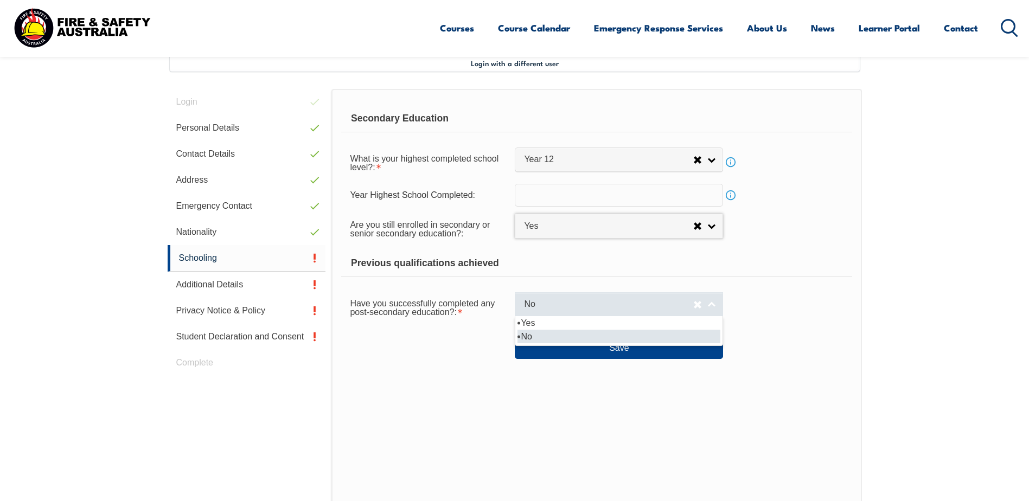
click at [576, 299] on span "No" at bounding box center [608, 304] width 169 height 11
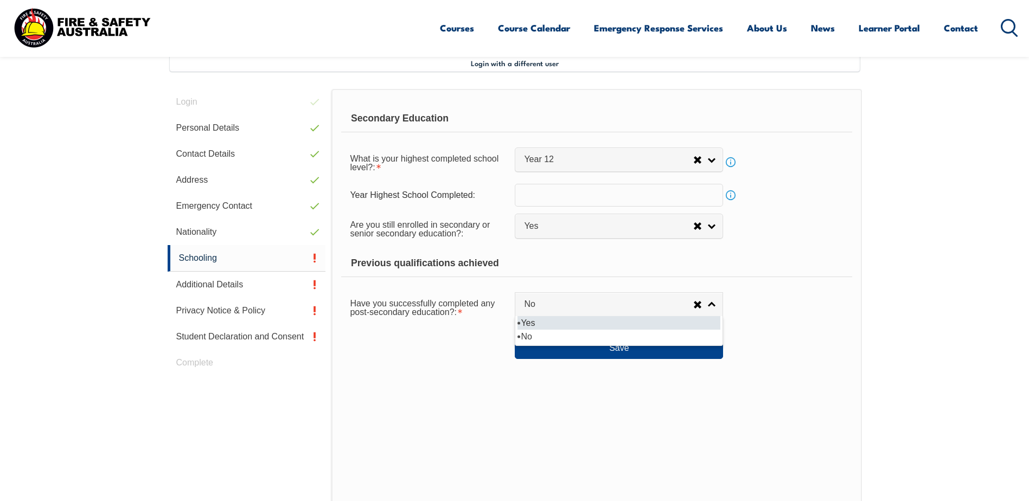
click at [570, 322] on li "Yes" at bounding box center [619, 323] width 203 height 14
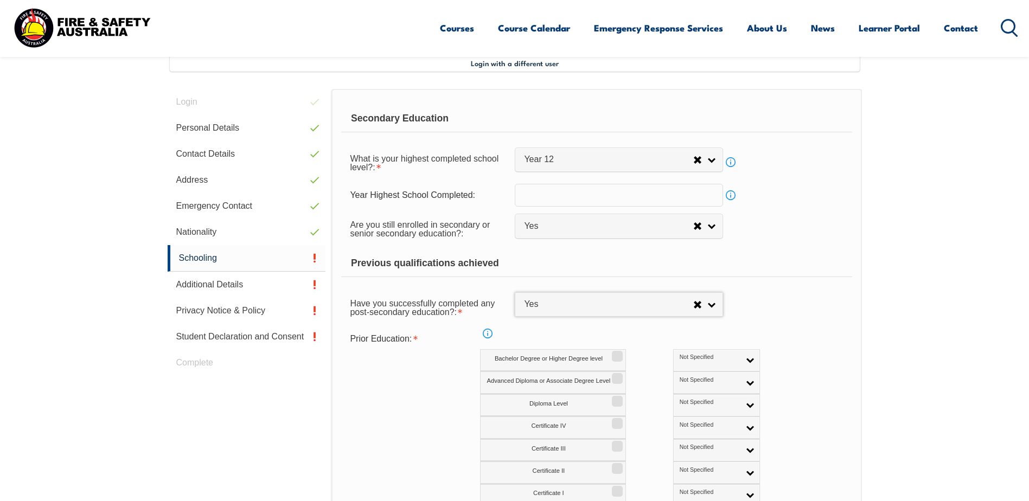
select select "true"
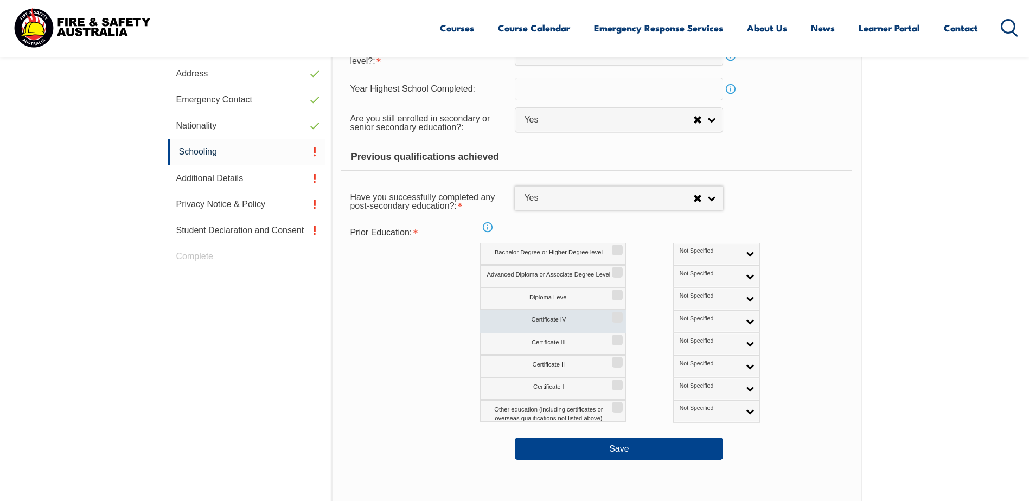
scroll to position [404, 0]
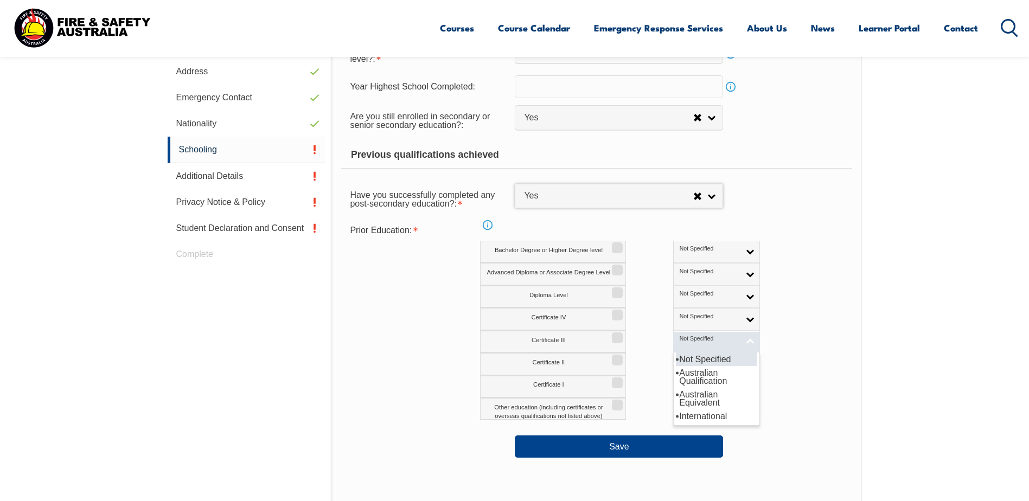
click at [697, 339] on link "Not Specified" at bounding box center [716, 342] width 87 height 22
click at [676, 373] on li "Australian Qualification" at bounding box center [716, 377] width 81 height 22
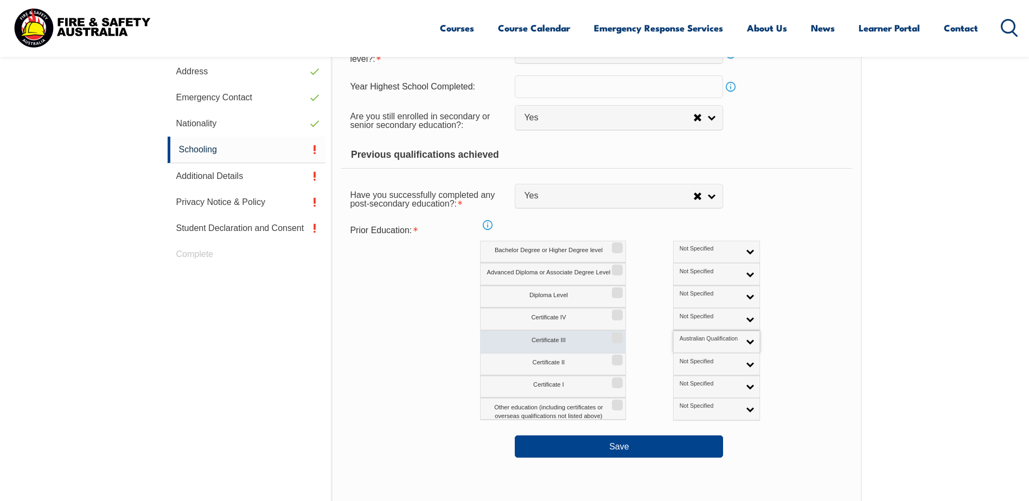
click at [618, 335] on input "Certificate III" at bounding box center [615, 334] width 7 height 1
checkbox input "true"
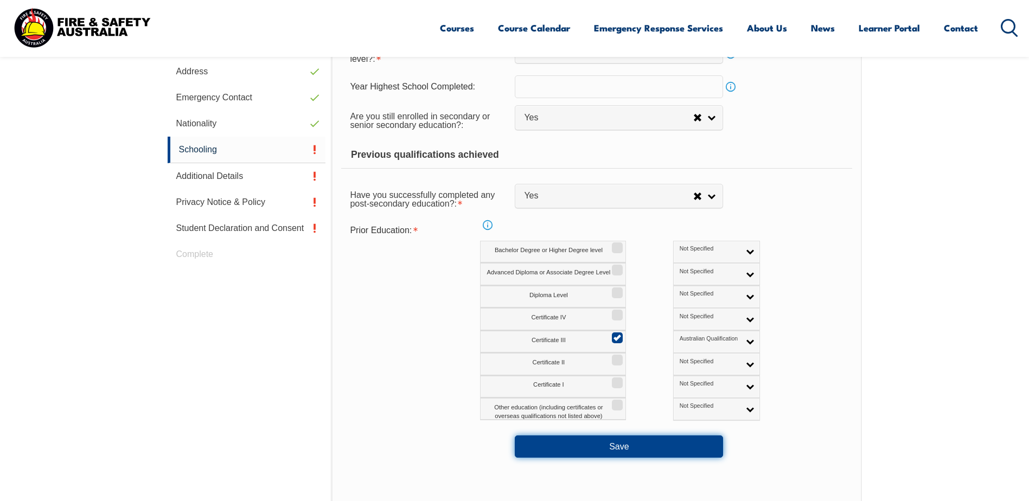
click at [622, 441] on button "Save" at bounding box center [619, 447] width 208 height 22
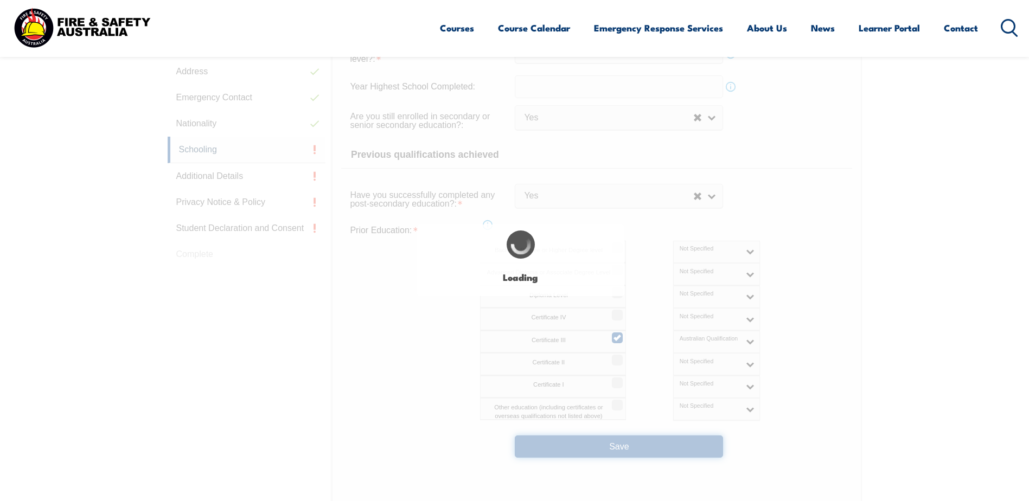
select select
select select "true"
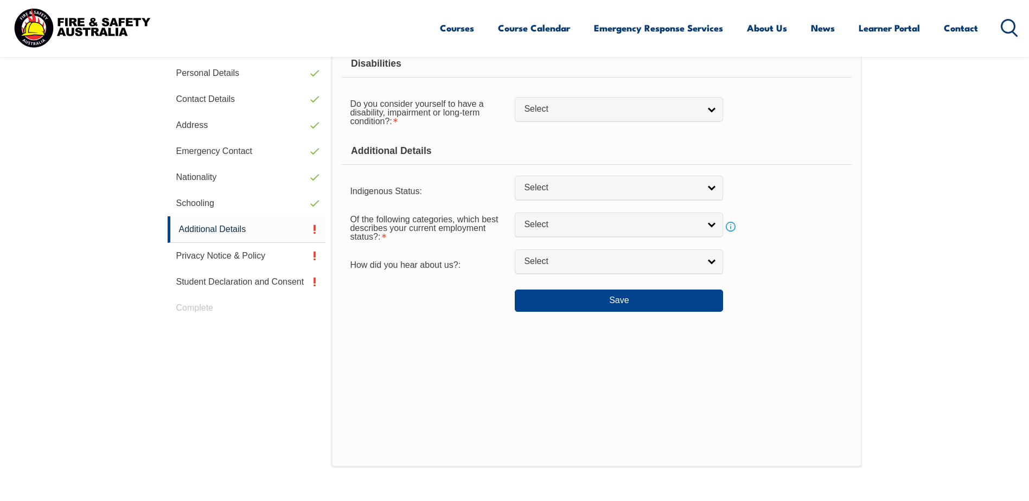
scroll to position [296, 0]
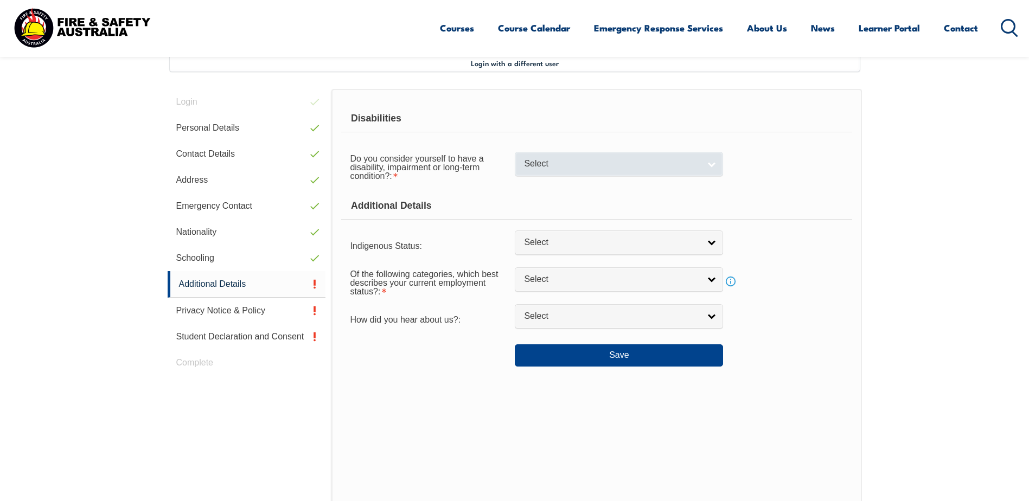
click at [604, 162] on span "Select" at bounding box center [612, 163] width 176 height 11
click at [596, 181] on li "No" at bounding box center [619, 183] width 203 height 14
select select "false"
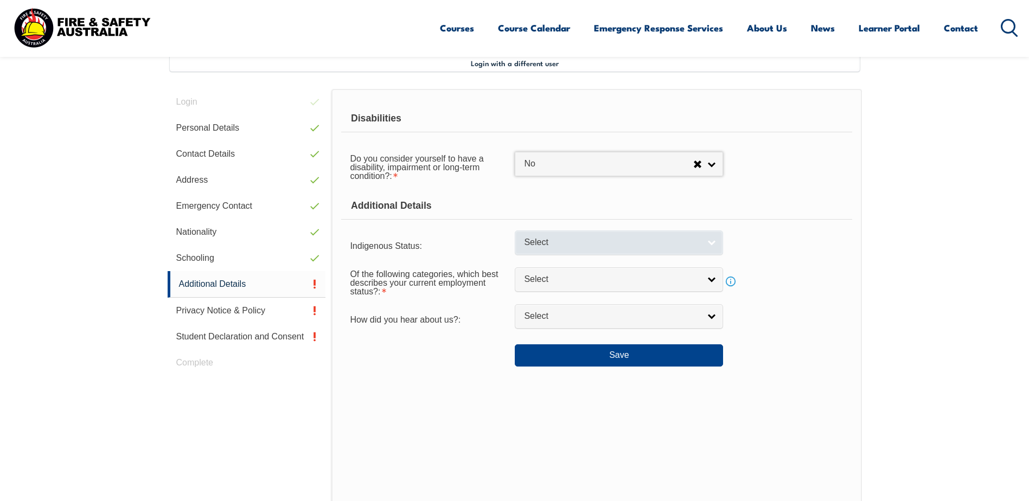
click at [595, 246] on span "Select" at bounding box center [612, 242] width 176 height 11
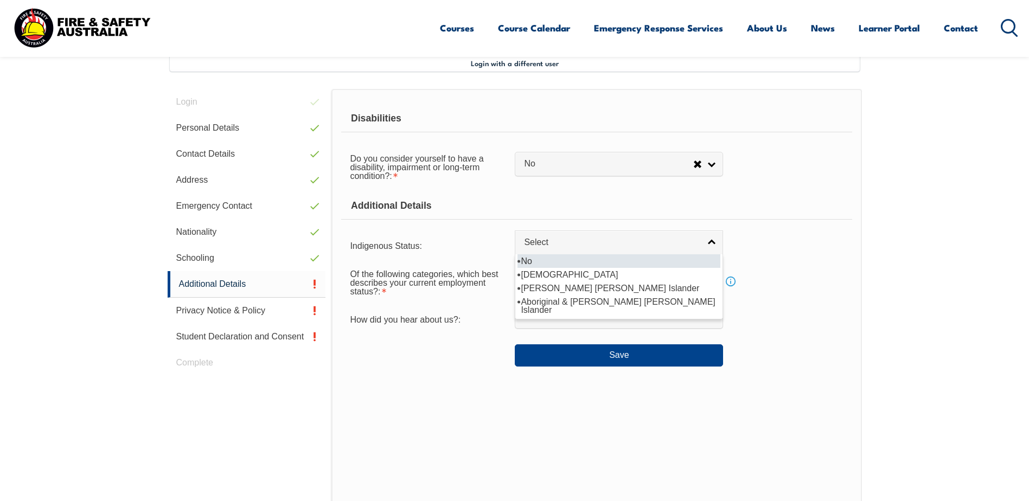
click at [595, 263] on li "No" at bounding box center [619, 261] width 203 height 14
select select "4"
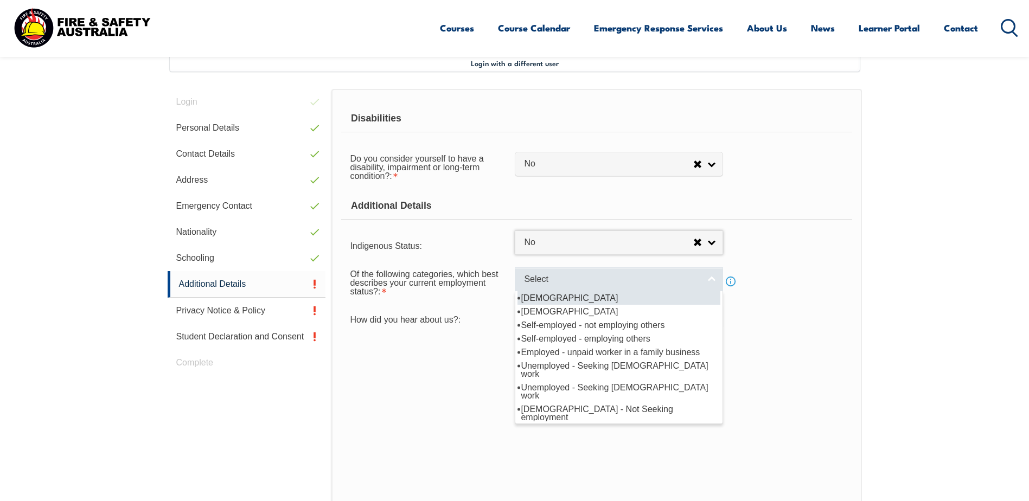
click at [596, 285] on link "Select" at bounding box center [619, 279] width 208 height 24
click at [596, 301] on li "[DEMOGRAPHIC_DATA]" at bounding box center [619, 298] width 203 height 14
select select "1"
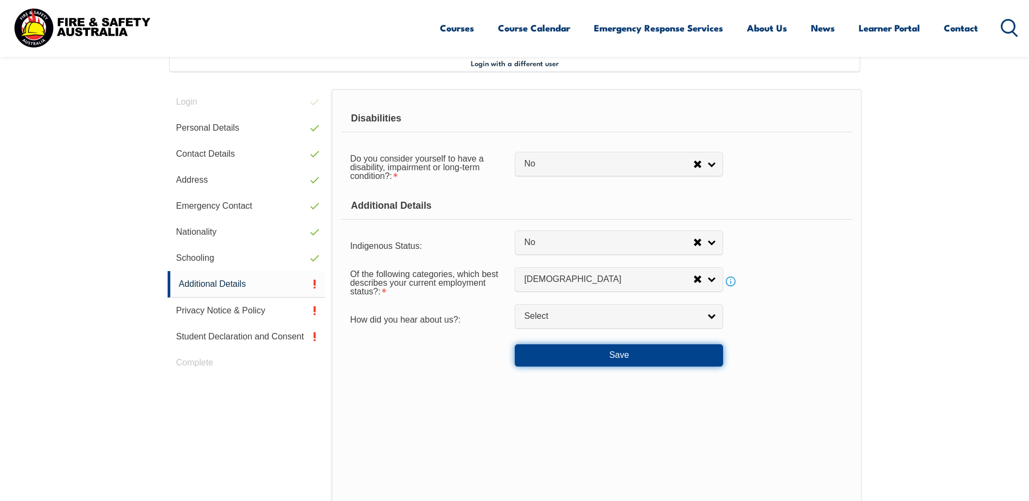
click at [598, 357] on button "Save" at bounding box center [619, 355] width 208 height 22
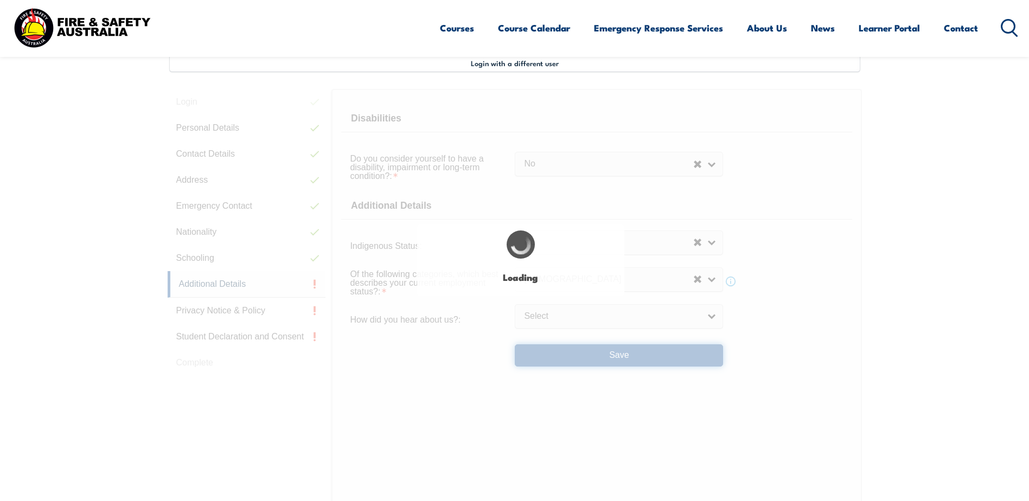
select select "false"
select select
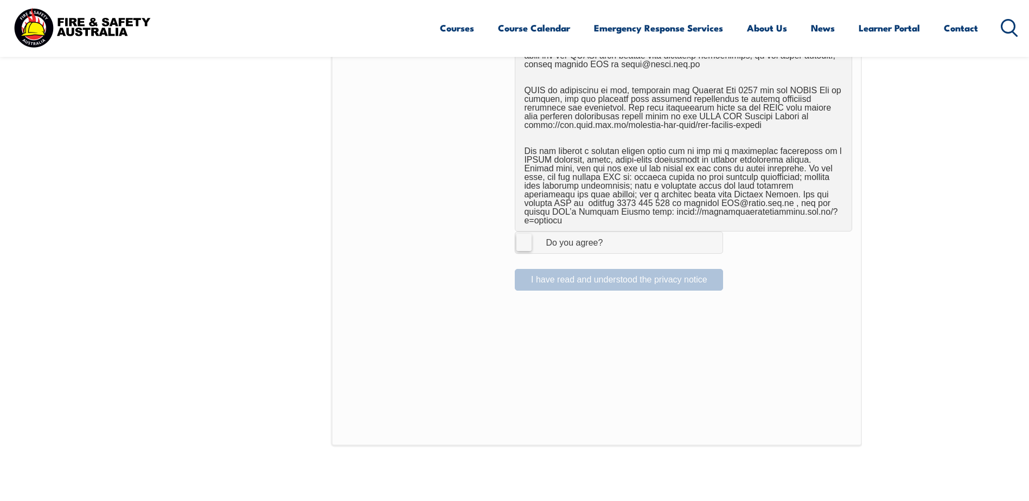
scroll to position [675, 0]
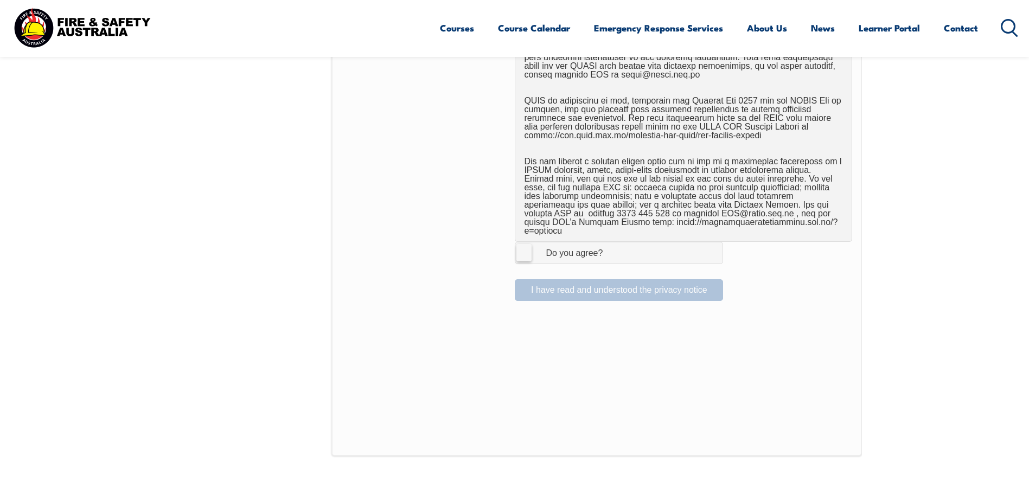
click at [521, 247] on label "I Agree Do you agree?" at bounding box center [619, 253] width 208 height 22
click at [611, 247] on input "I Agree Do you agree?" at bounding box center [620, 252] width 18 height 21
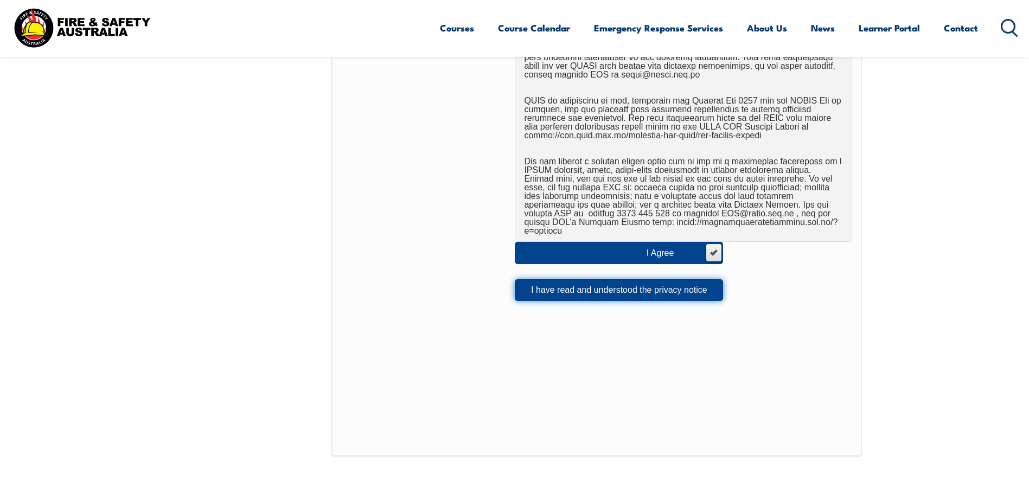
click at [608, 285] on button "I have read and understood the privacy notice" at bounding box center [619, 290] width 208 height 22
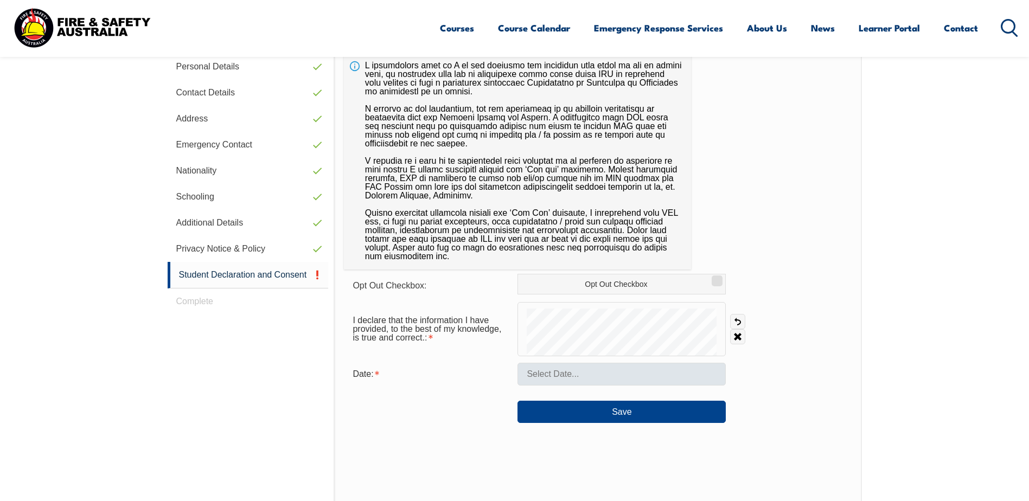
scroll to position [376, 0]
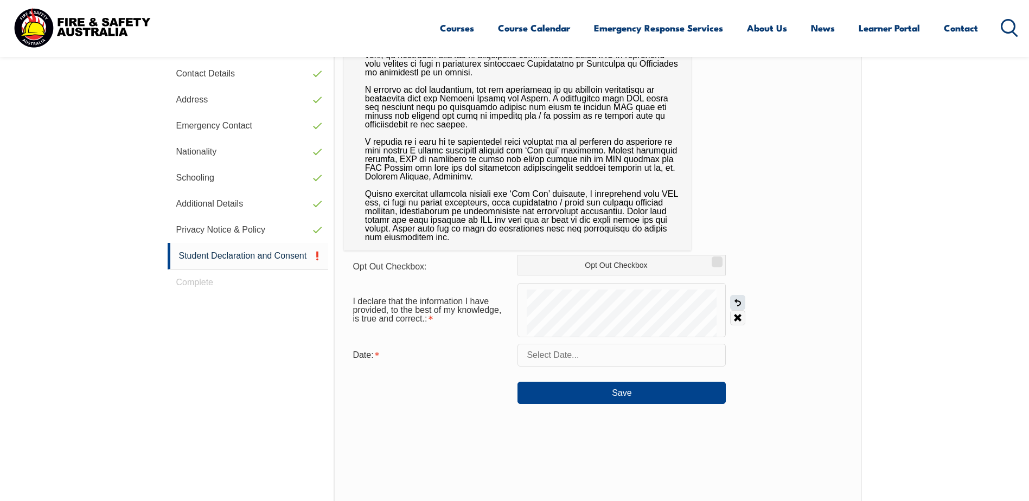
click at [736, 301] on link "Undo" at bounding box center [737, 302] width 15 height 15
click at [742, 301] on link "Undo" at bounding box center [737, 302] width 15 height 15
click at [736, 304] on link "Undo" at bounding box center [737, 302] width 15 height 15
click at [736, 303] on link "Undo" at bounding box center [737, 302] width 15 height 15
click at [737, 304] on link "Undo" at bounding box center [737, 302] width 15 height 15
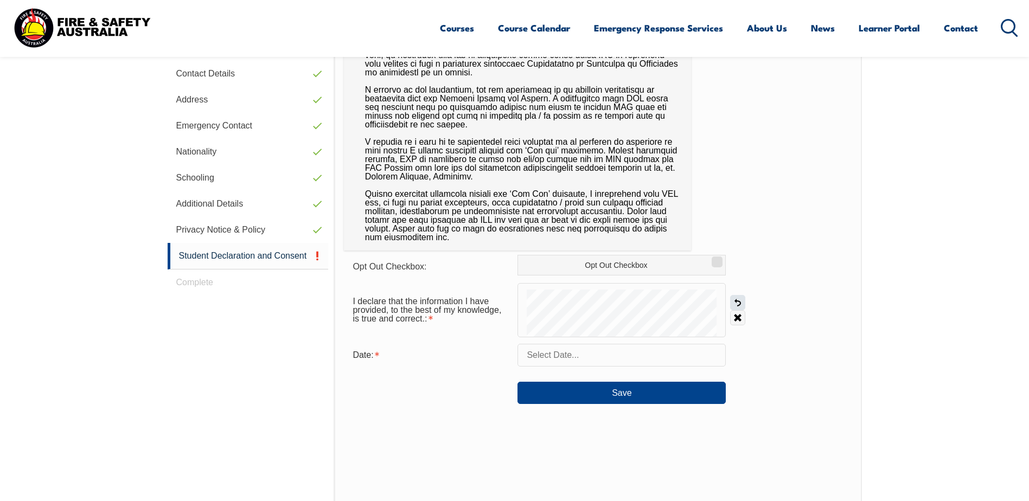
click at [739, 301] on link "Undo" at bounding box center [737, 302] width 15 height 15
click at [738, 304] on link "Undo" at bounding box center [737, 302] width 15 height 15
click at [739, 303] on link "Undo" at bounding box center [737, 302] width 15 height 15
click at [739, 302] on link "Undo" at bounding box center [737, 302] width 15 height 15
click at [740, 302] on link "Undo" at bounding box center [737, 302] width 15 height 15
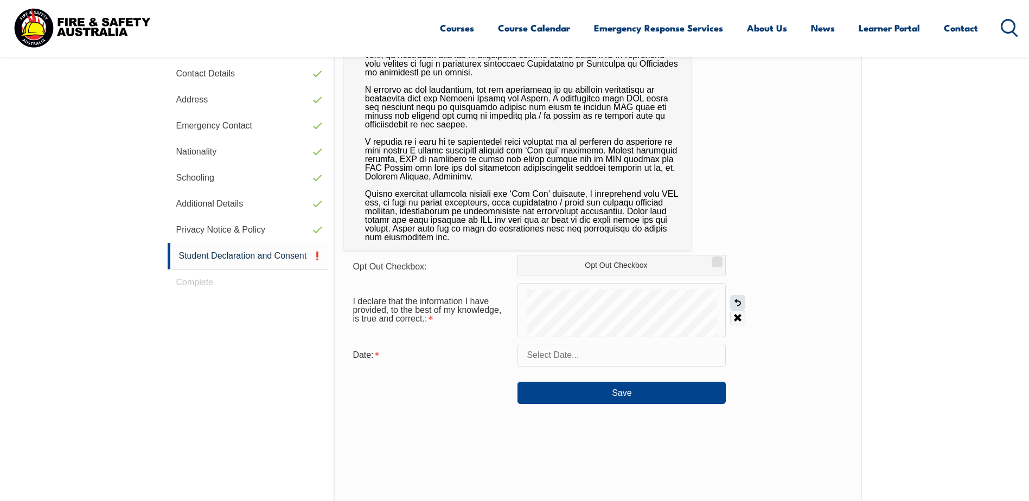
click at [737, 302] on link "Undo" at bounding box center [737, 302] width 15 height 15
click at [740, 304] on link "Undo" at bounding box center [737, 302] width 15 height 15
click at [598, 357] on input "text" at bounding box center [622, 355] width 208 height 23
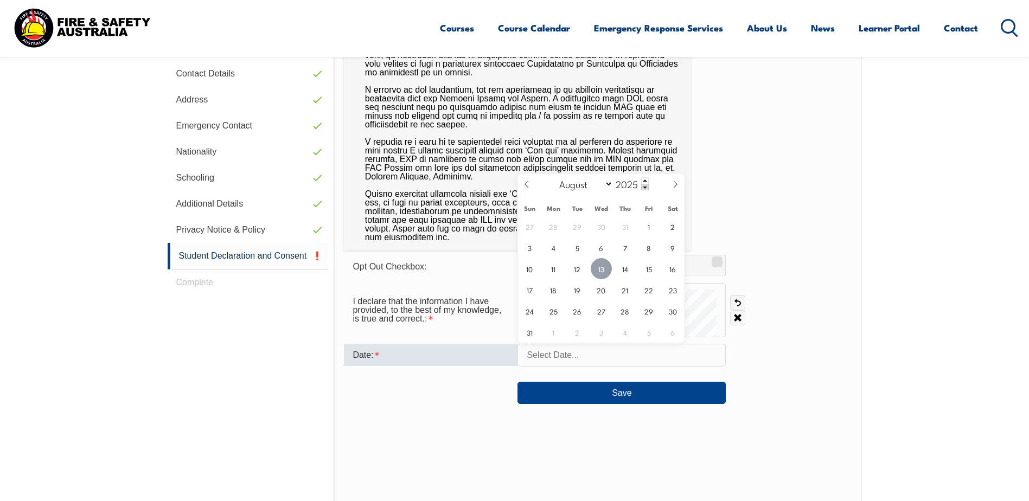
click at [602, 267] on span "13" at bounding box center [601, 268] width 21 height 21
type input "[DATE]"
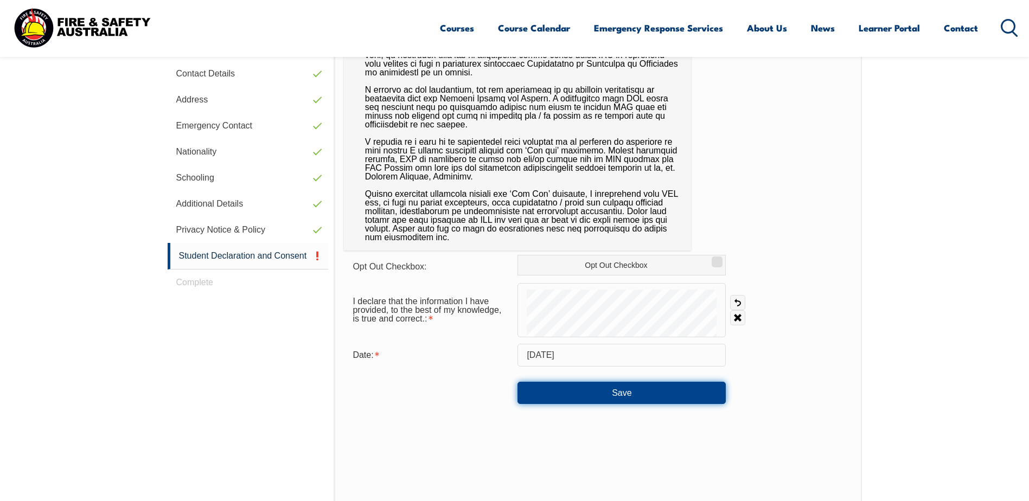
click at [609, 392] on button "Save" at bounding box center [622, 393] width 208 height 22
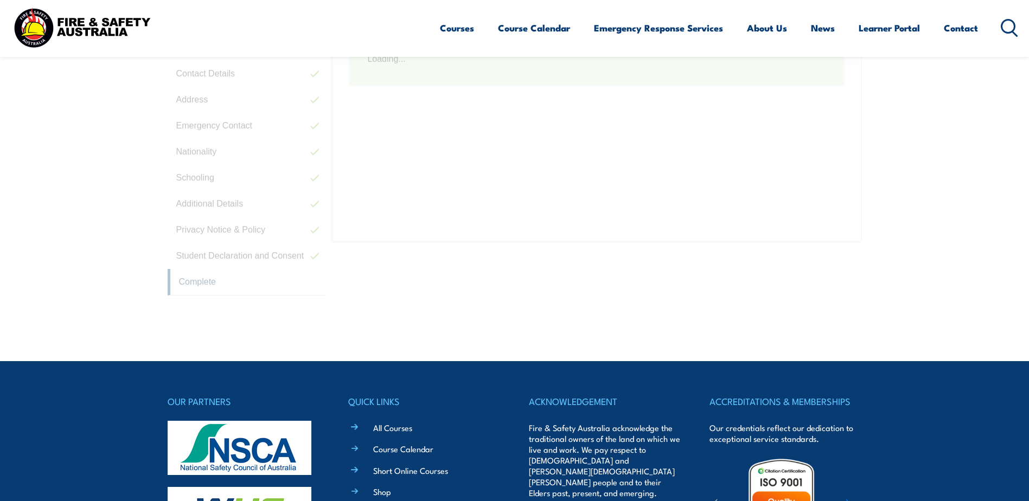
scroll to position [296, 0]
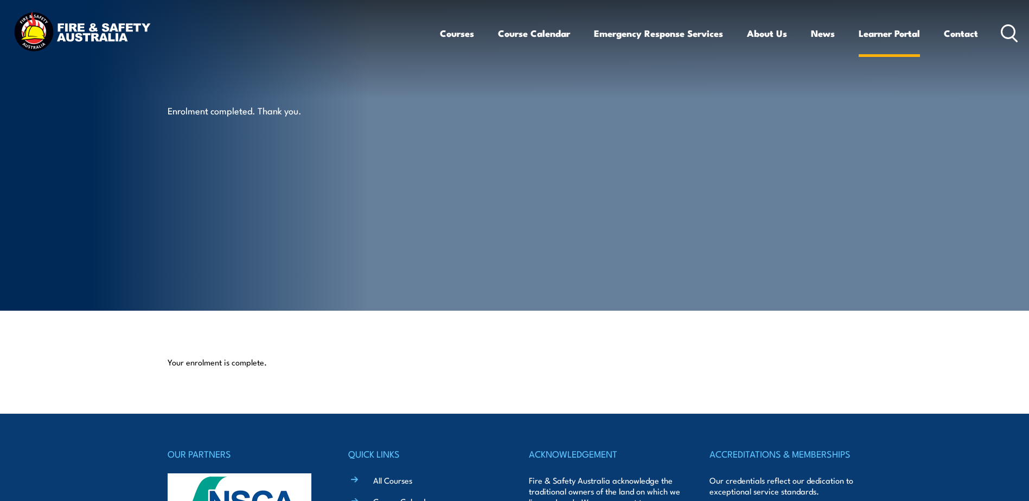
click at [902, 32] on link "Learner Portal" at bounding box center [889, 33] width 61 height 29
